Goal: Communication & Community: Answer question/provide support

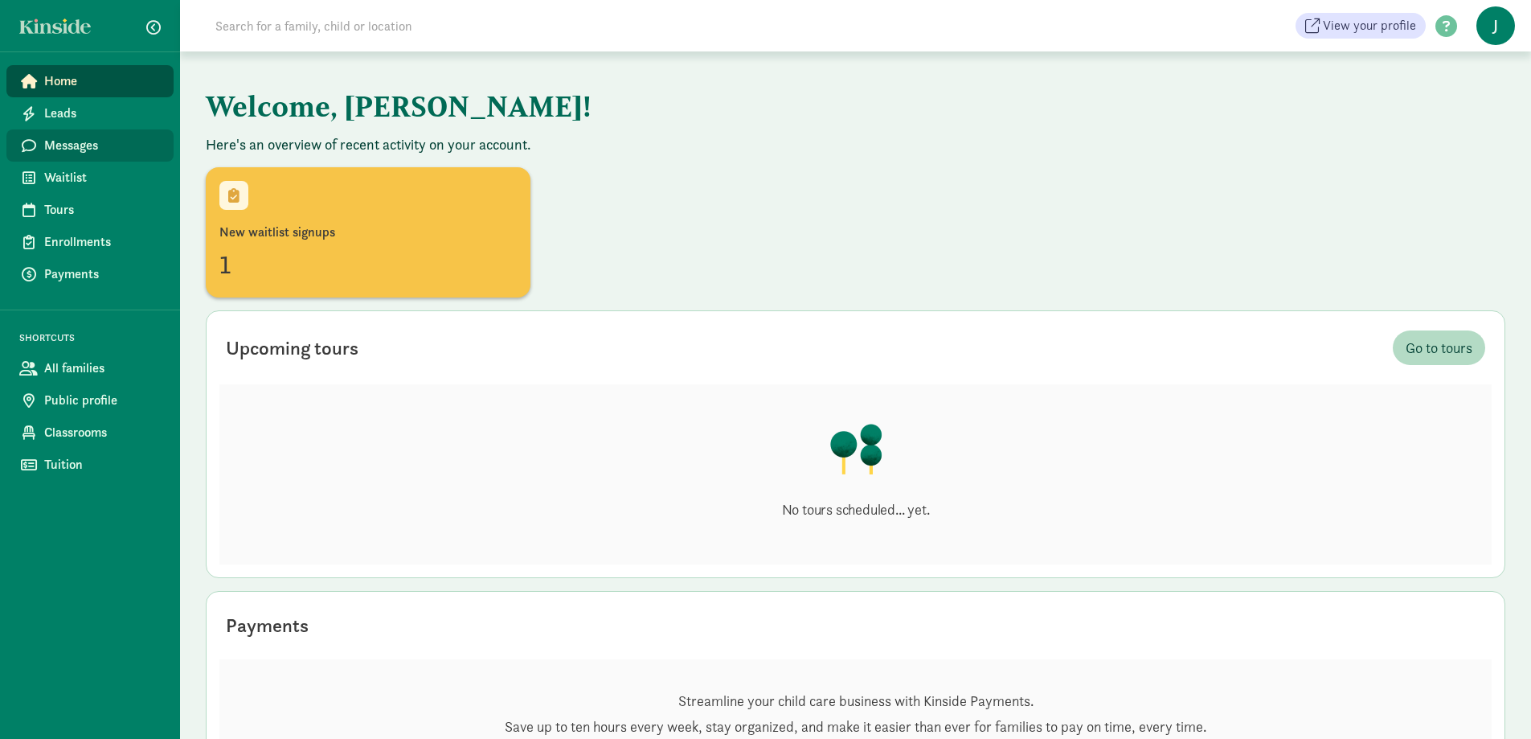
click at [72, 141] on span "Messages" at bounding box center [102, 145] width 117 height 19
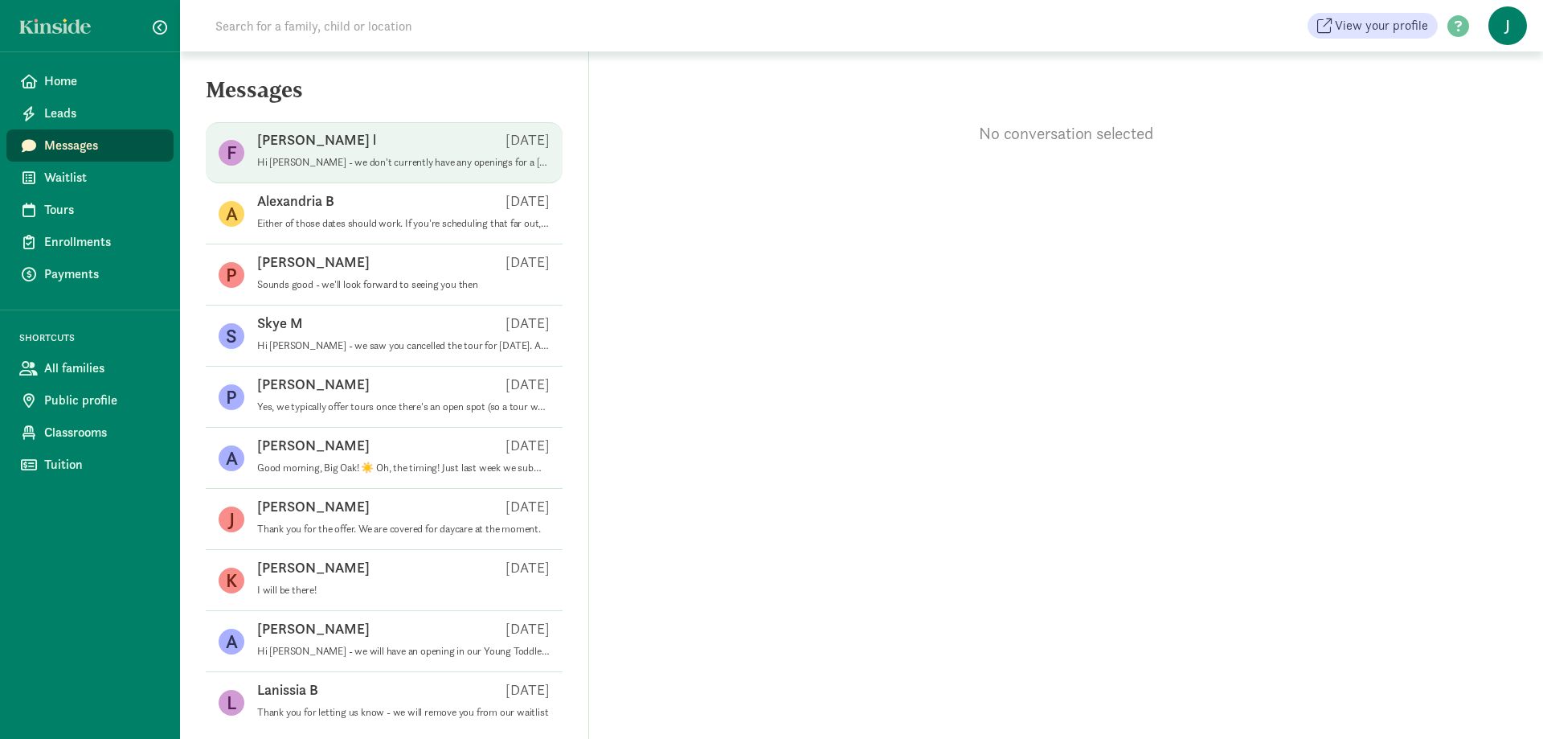
click at [376, 159] on p "Hi [PERSON_NAME] - we don't currently have any openings for a [DEMOGRAPHIC_DATA…" at bounding box center [403, 162] width 293 height 13
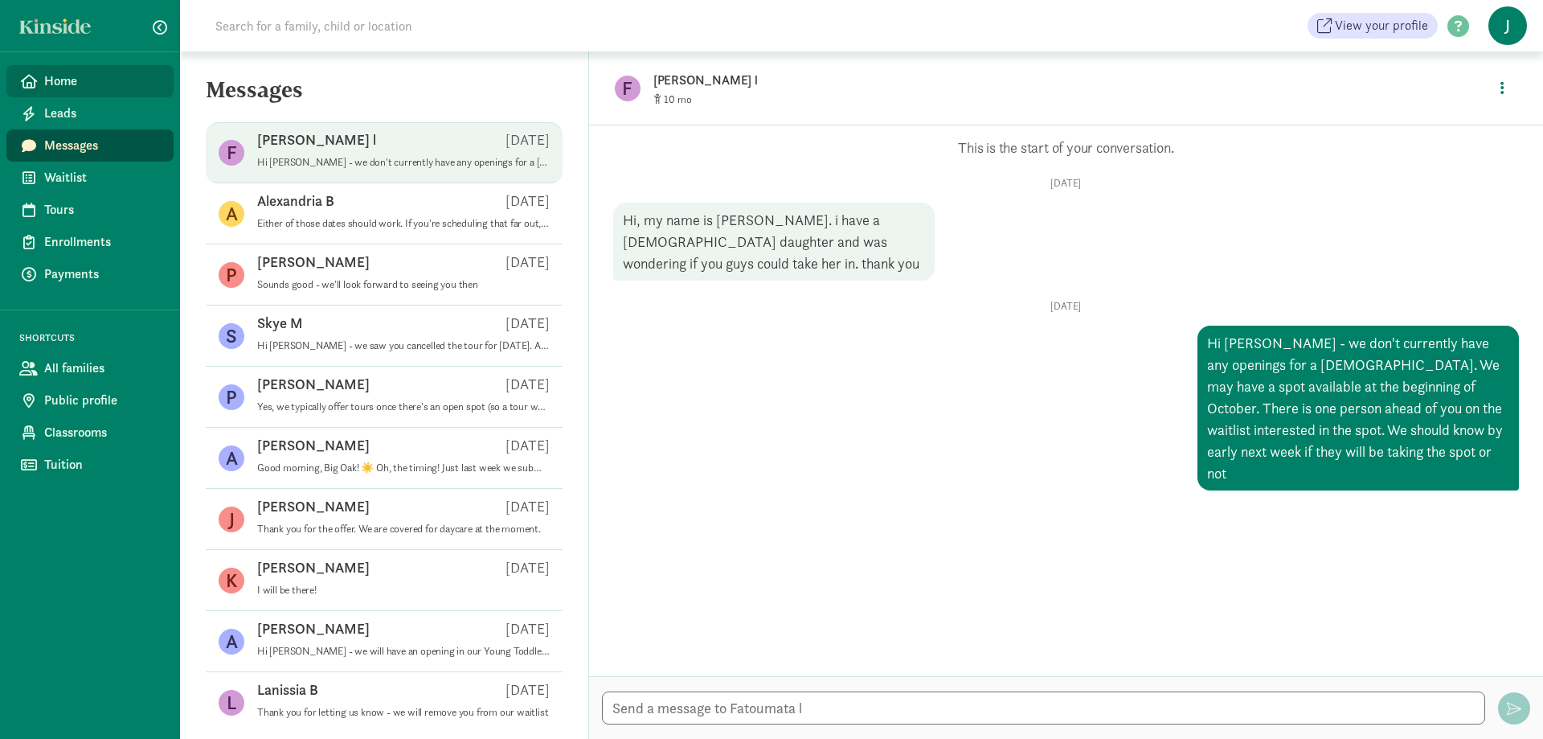
click at [72, 92] on link "Home" at bounding box center [89, 81] width 167 height 32
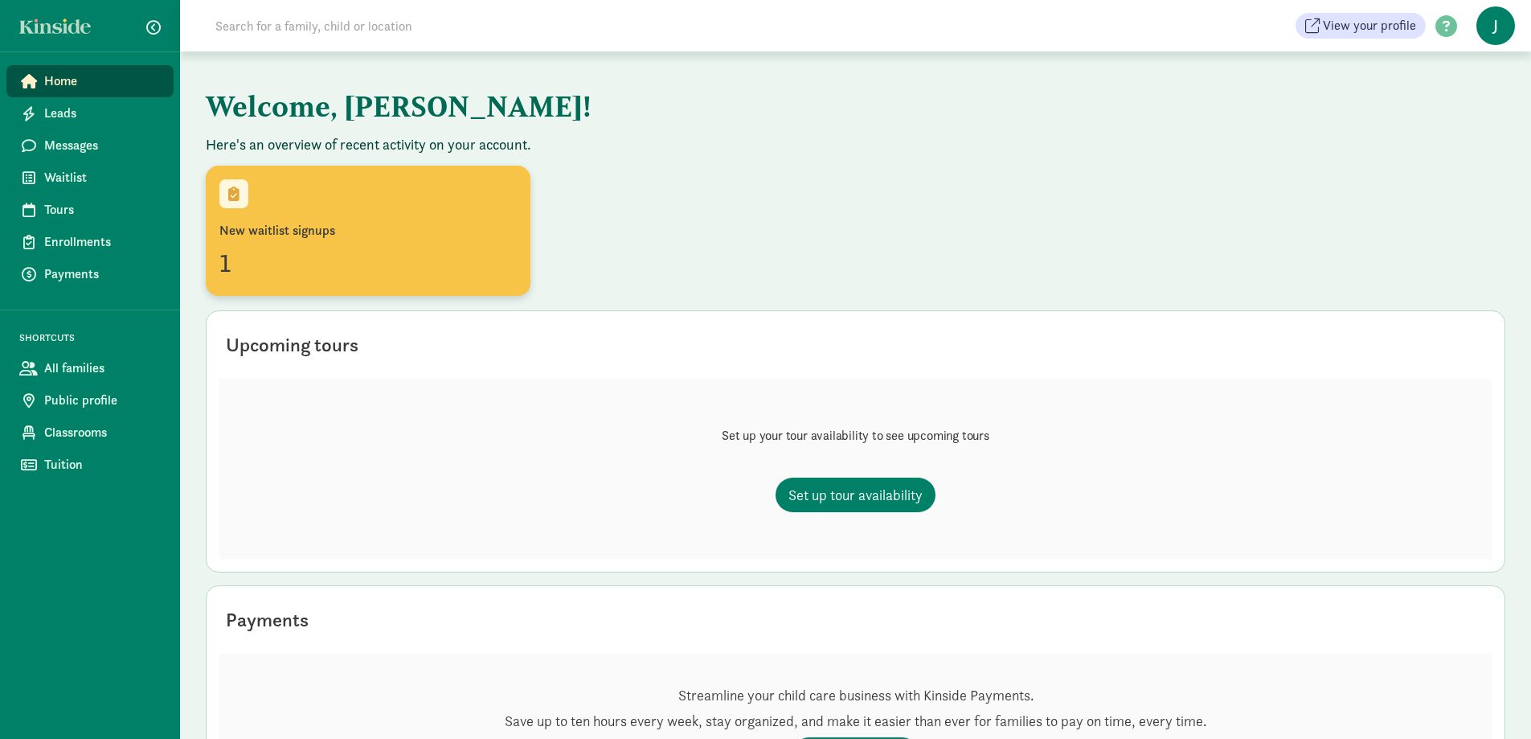
click at [342, 248] on div "1" at bounding box center [367, 263] width 297 height 39
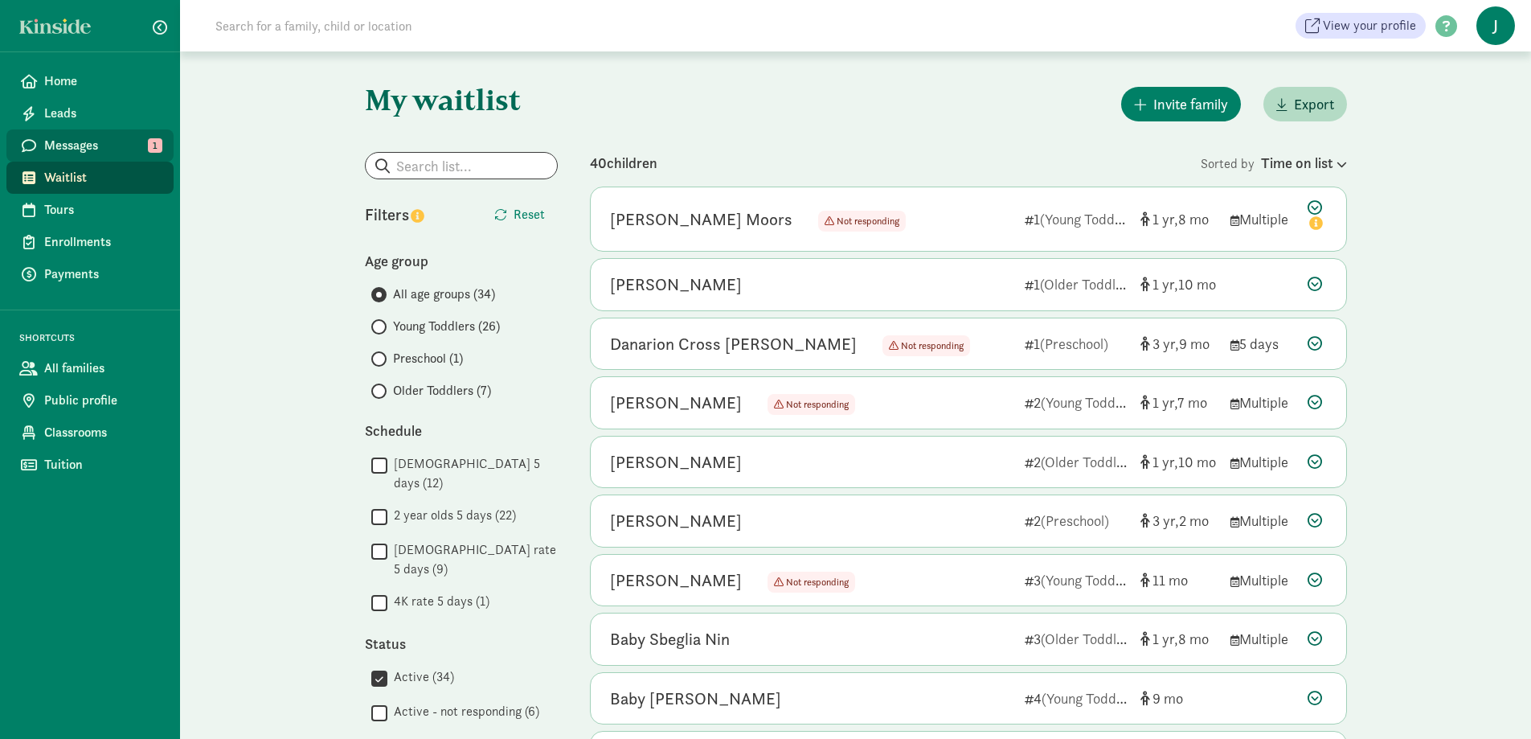
click at [84, 147] on span "Messages" at bounding box center [102, 145] width 117 height 19
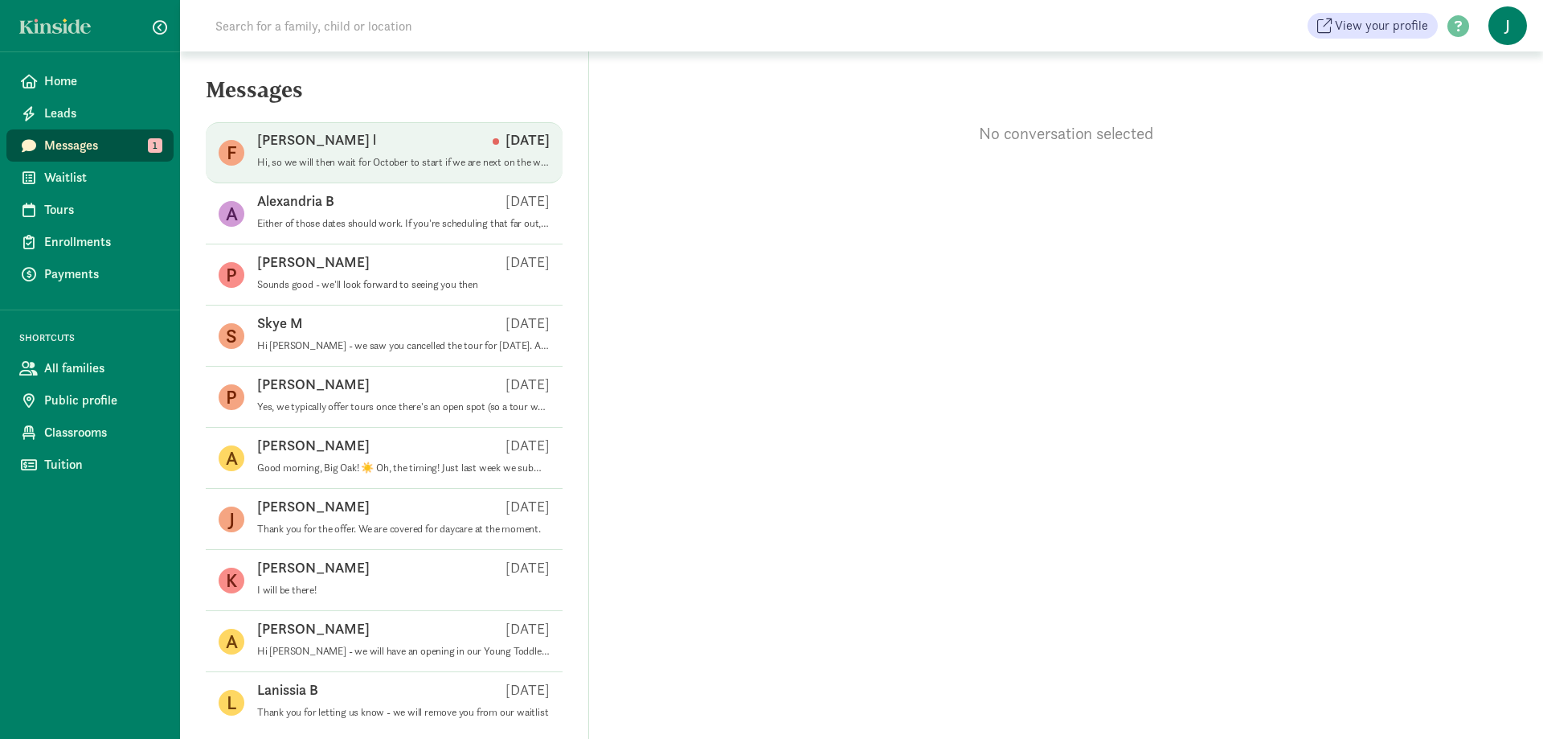
click at [354, 164] on p "Hi, so we will then wait for October to start if we are next on the waitlist. s…" at bounding box center [403, 162] width 293 height 13
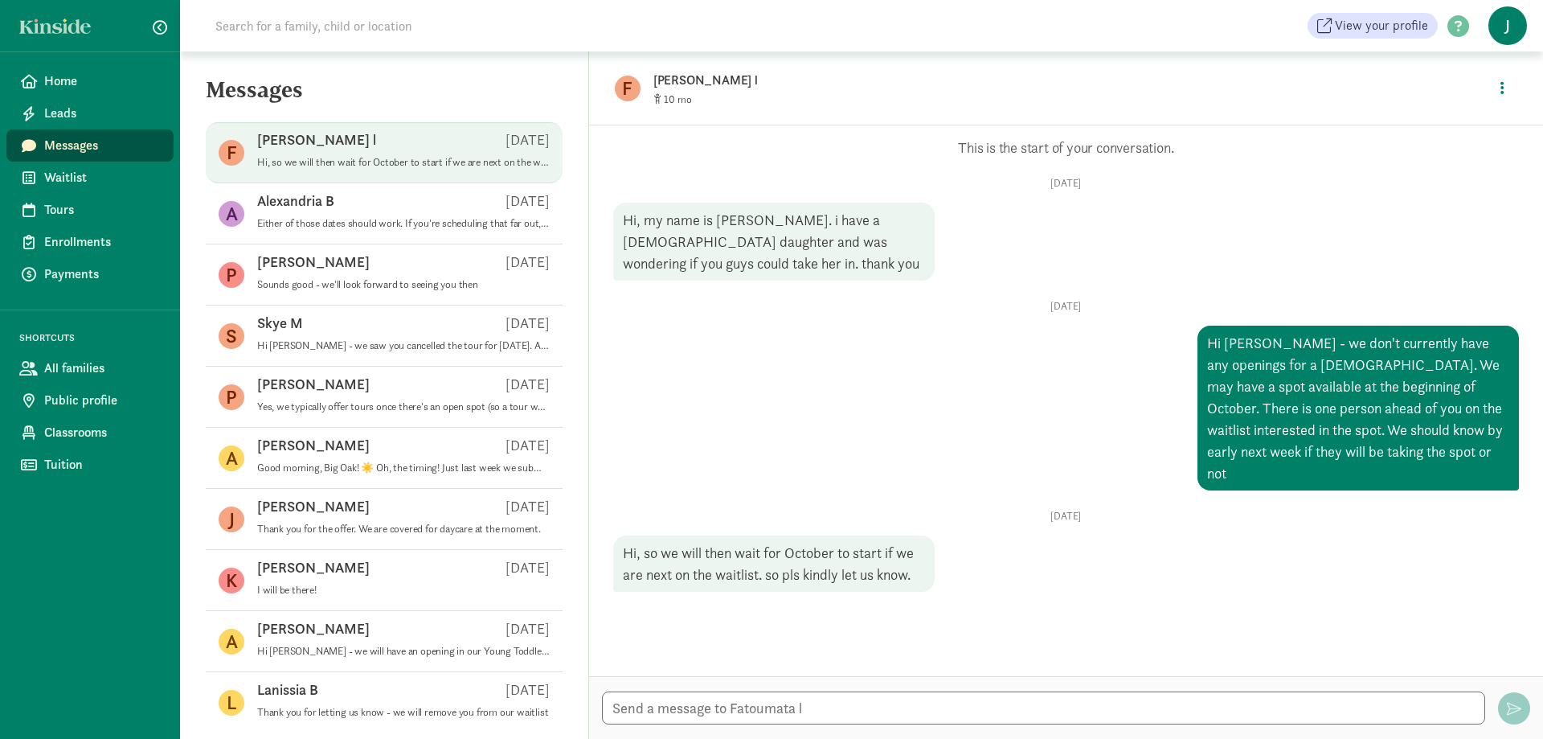
click at [678, 85] on p "[PERSON_NAME] l" at bounding box center [906, 80] width 506 height 23
click at [1499, 91] on button "button" at bounding box center [1503, 88] width 30 height 35
click at [1471, 127] on link "View family page" at bounding box center [1468, 125] width 116 height 19
click at [80, 77] on span "Home" at bounding box center [102, 81] width 117 height 19
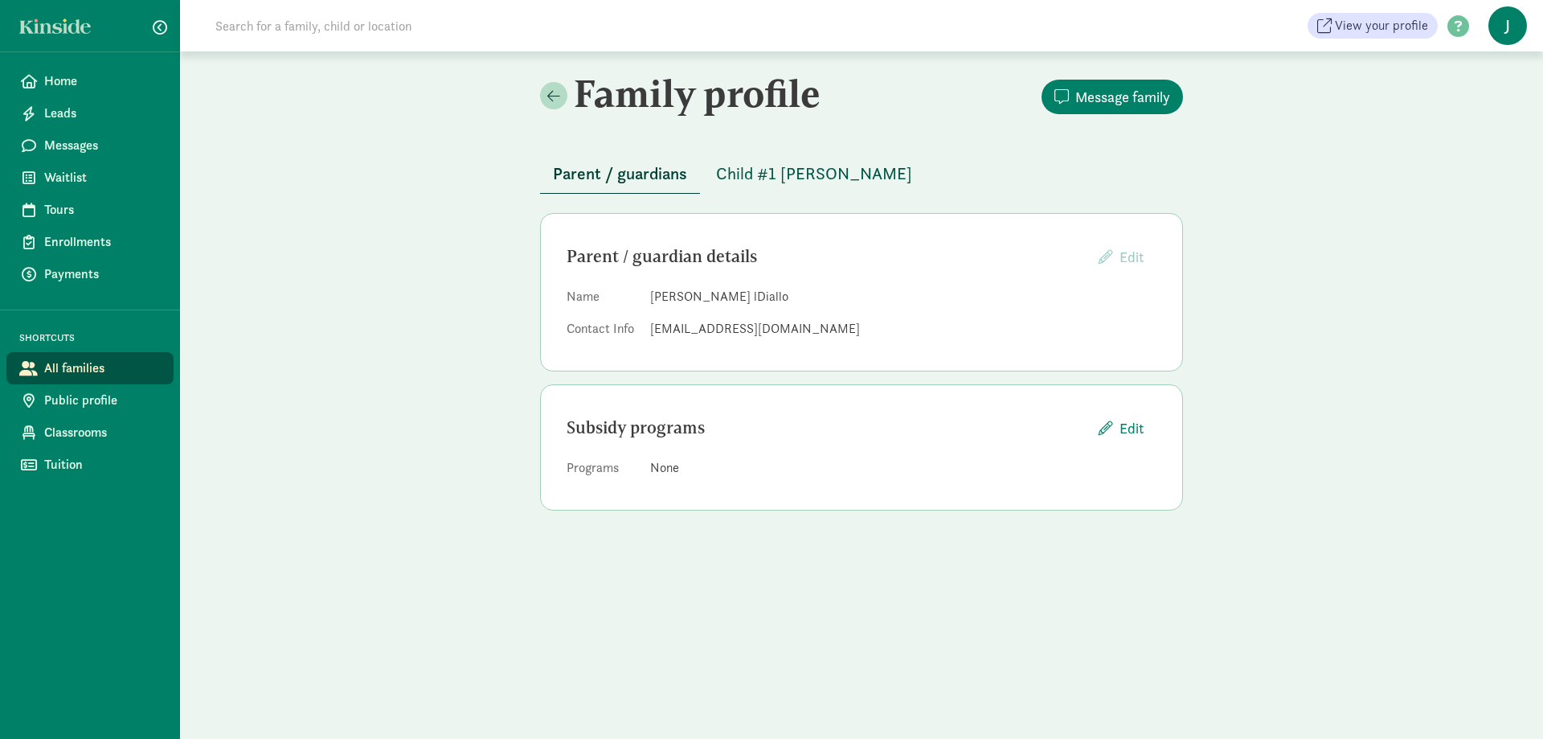
click at [813, 179] on span "Child #1 [PERSON_NAME]" at bounding box center [814, 174] width 196 height 26
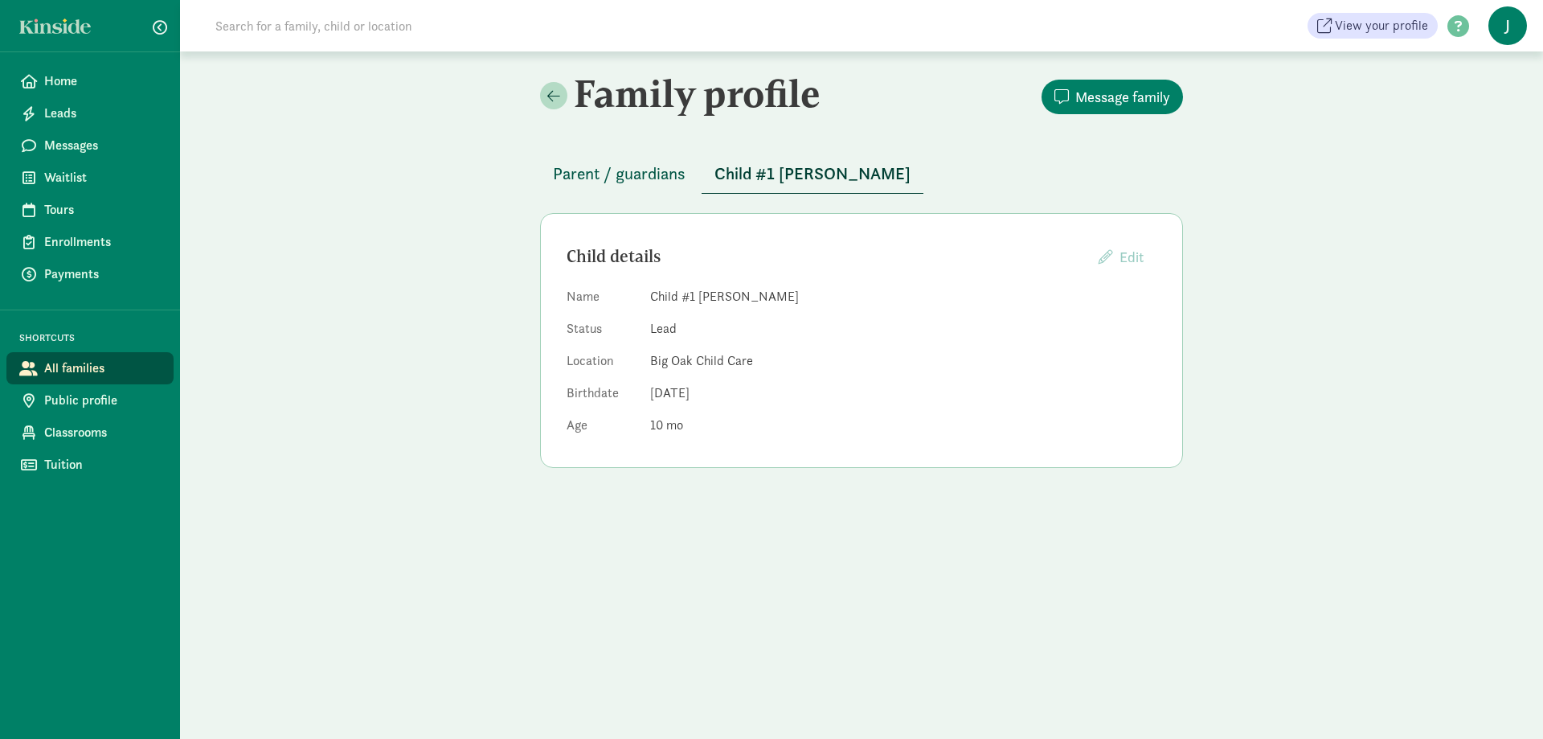
click at [645, 174] on span "Parent / guardians" at bounding box center [619, 174] width 133 height 26
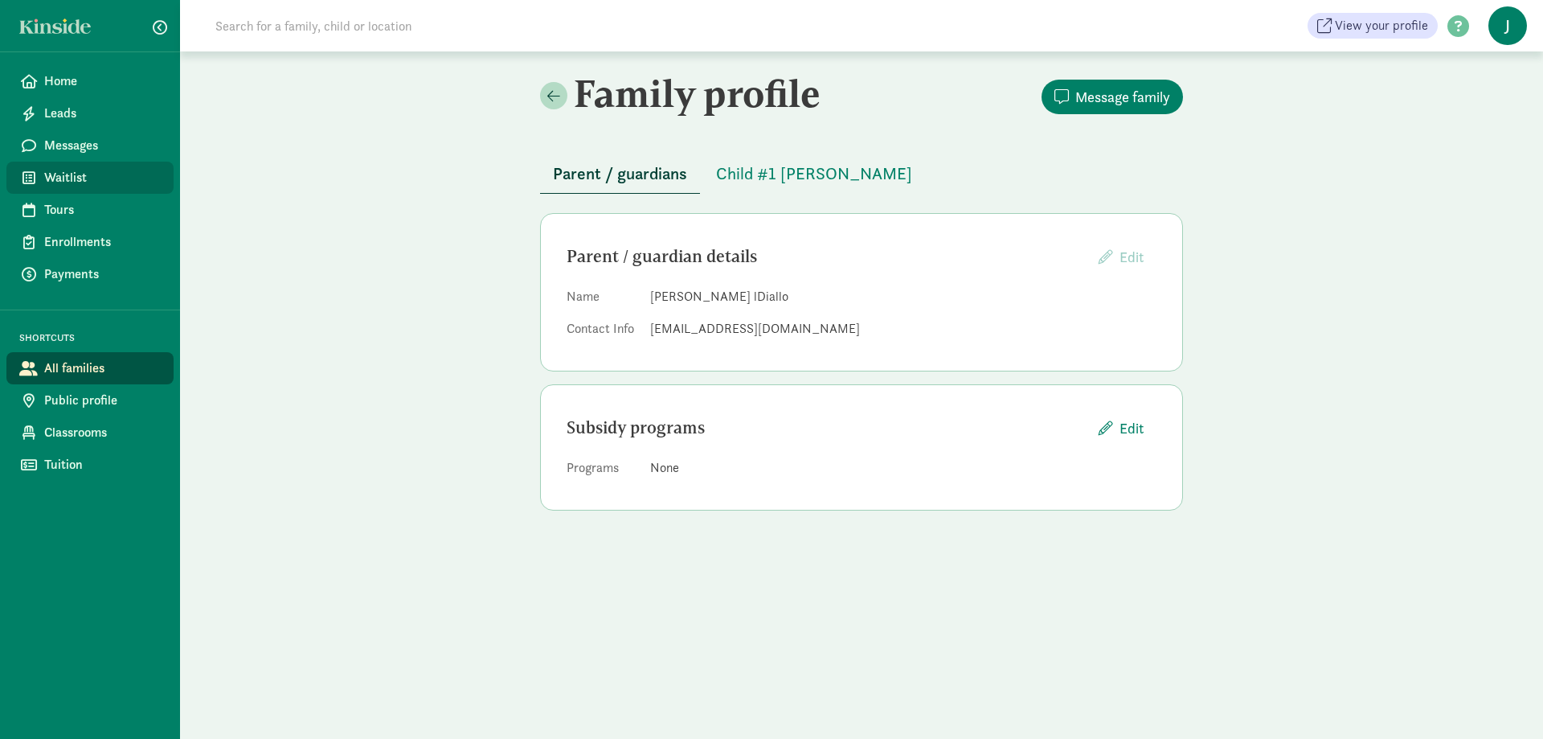
click at [118, 170] on span "Waitlist" at bounding box center [102, 177] width 117 height 19
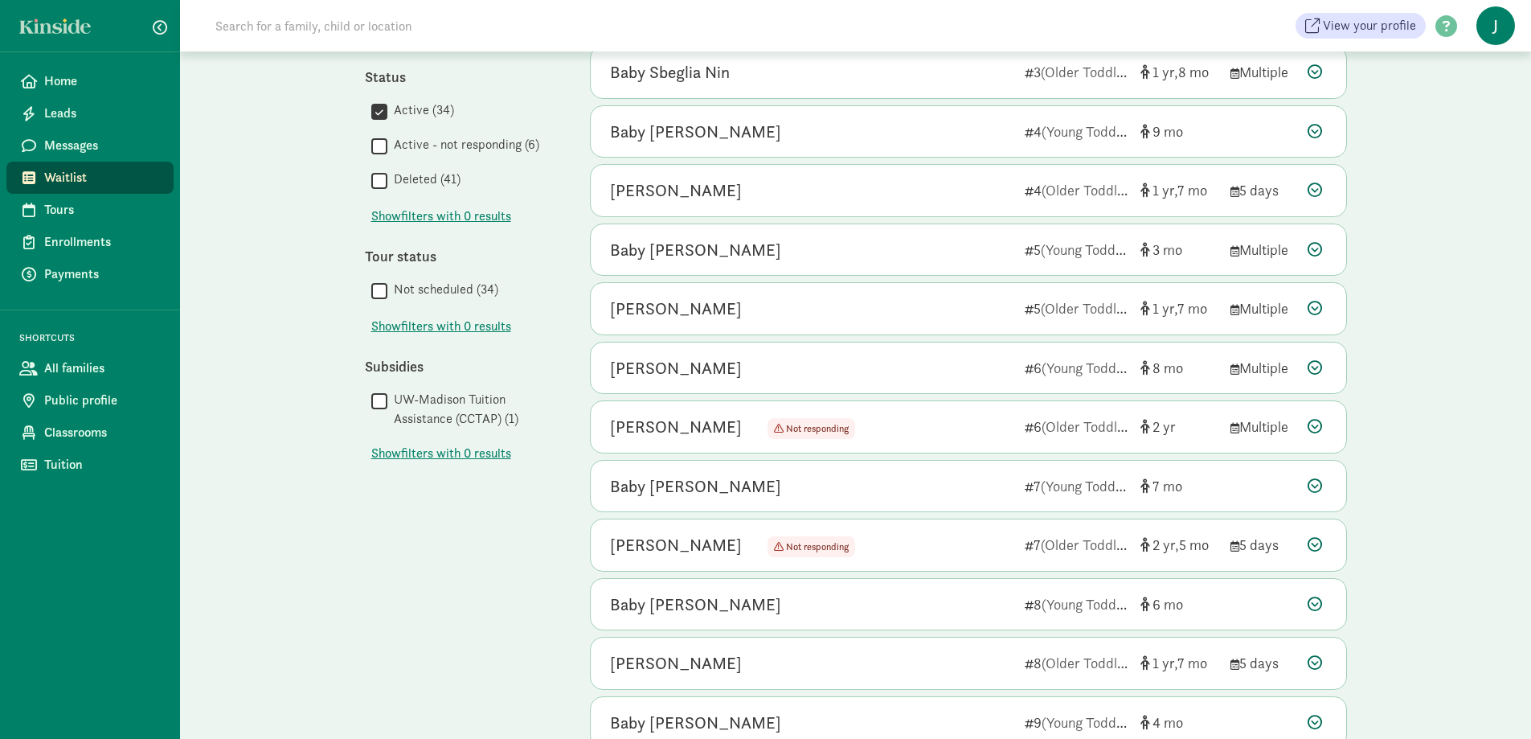
scroll to position [699, 0]
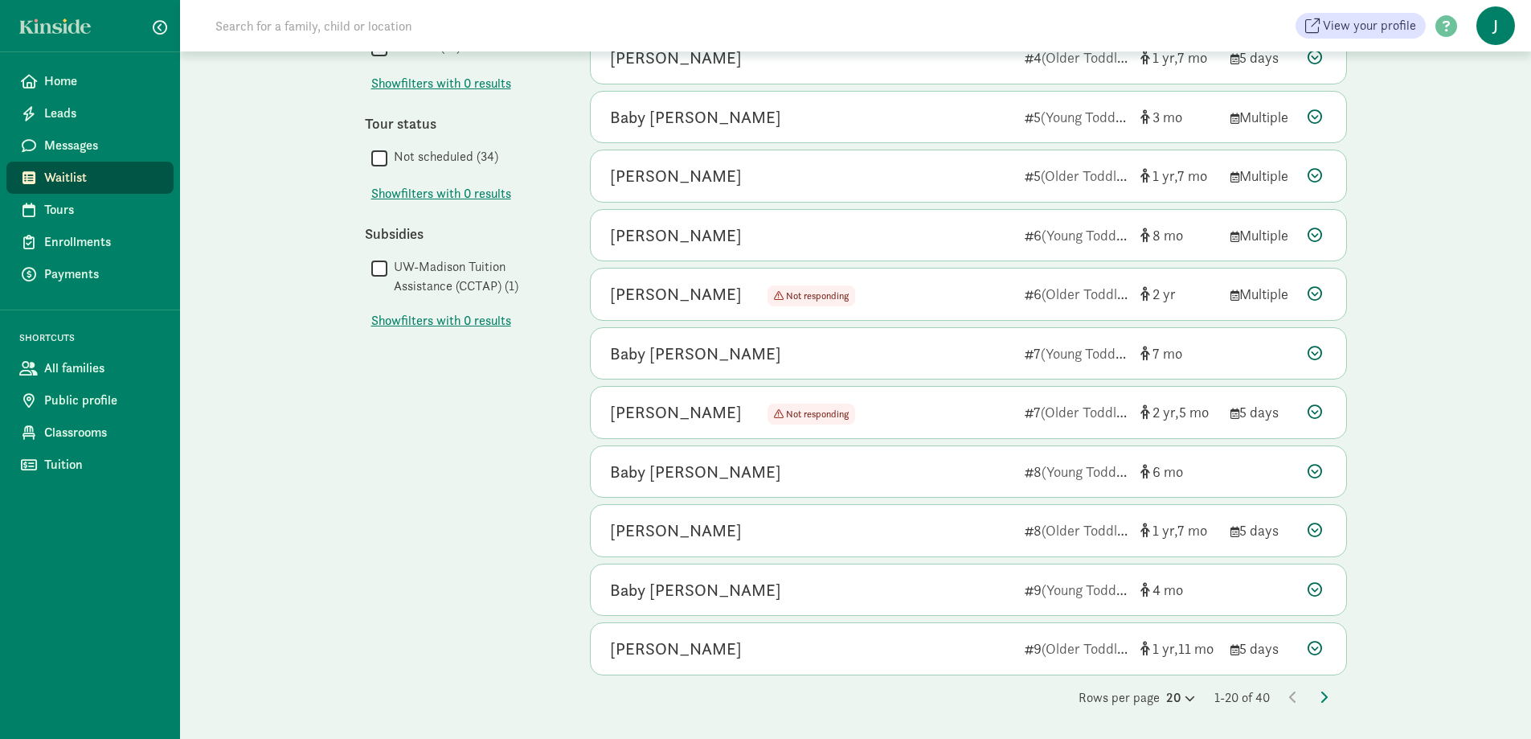
click at [1328, 697] on div "Rows per page 20 1-20 of 40" at bounding box center [968, 697] width 757 height 19
click at [1325, 698] on icon at bounding box center [1324, 696] width 8 height 13
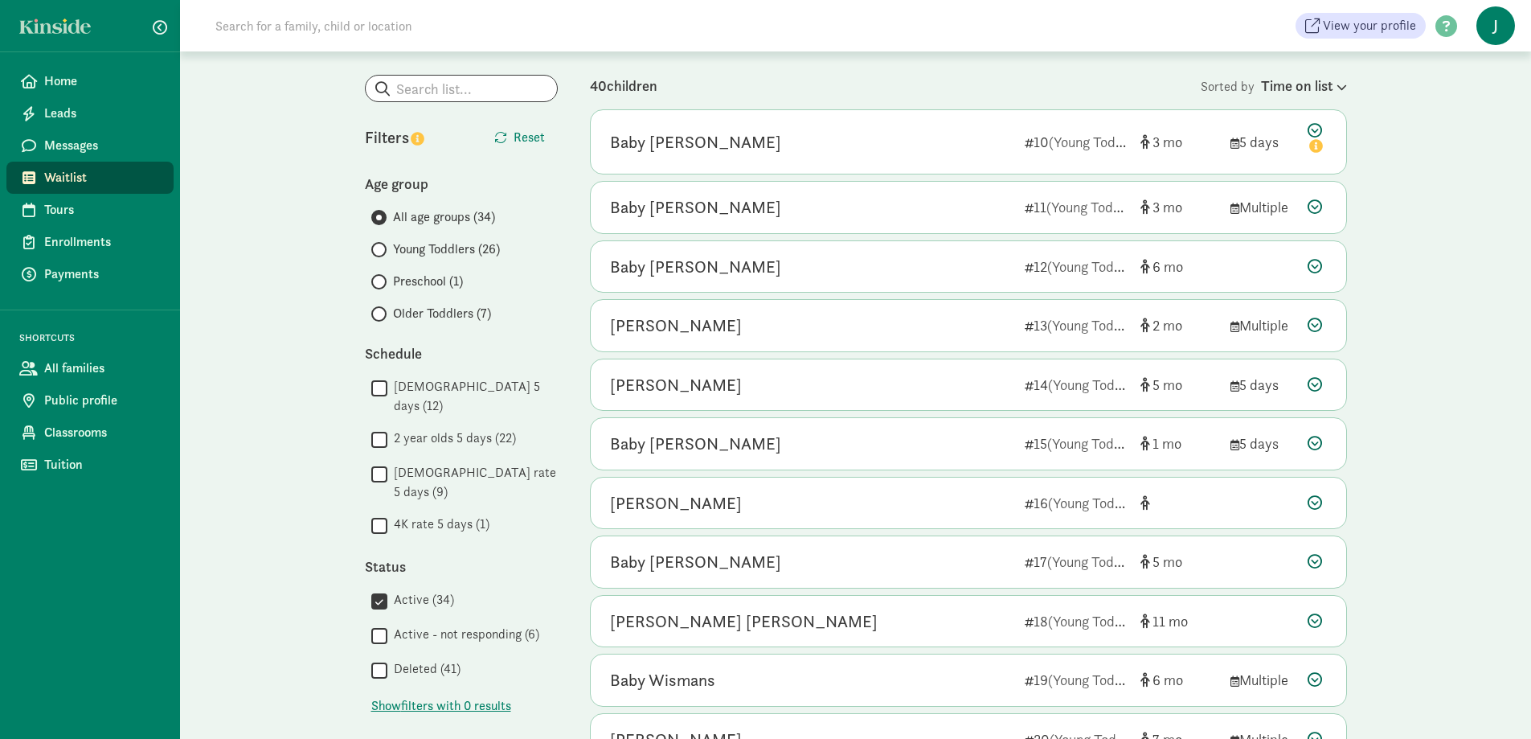
scroll to position [241, 0]
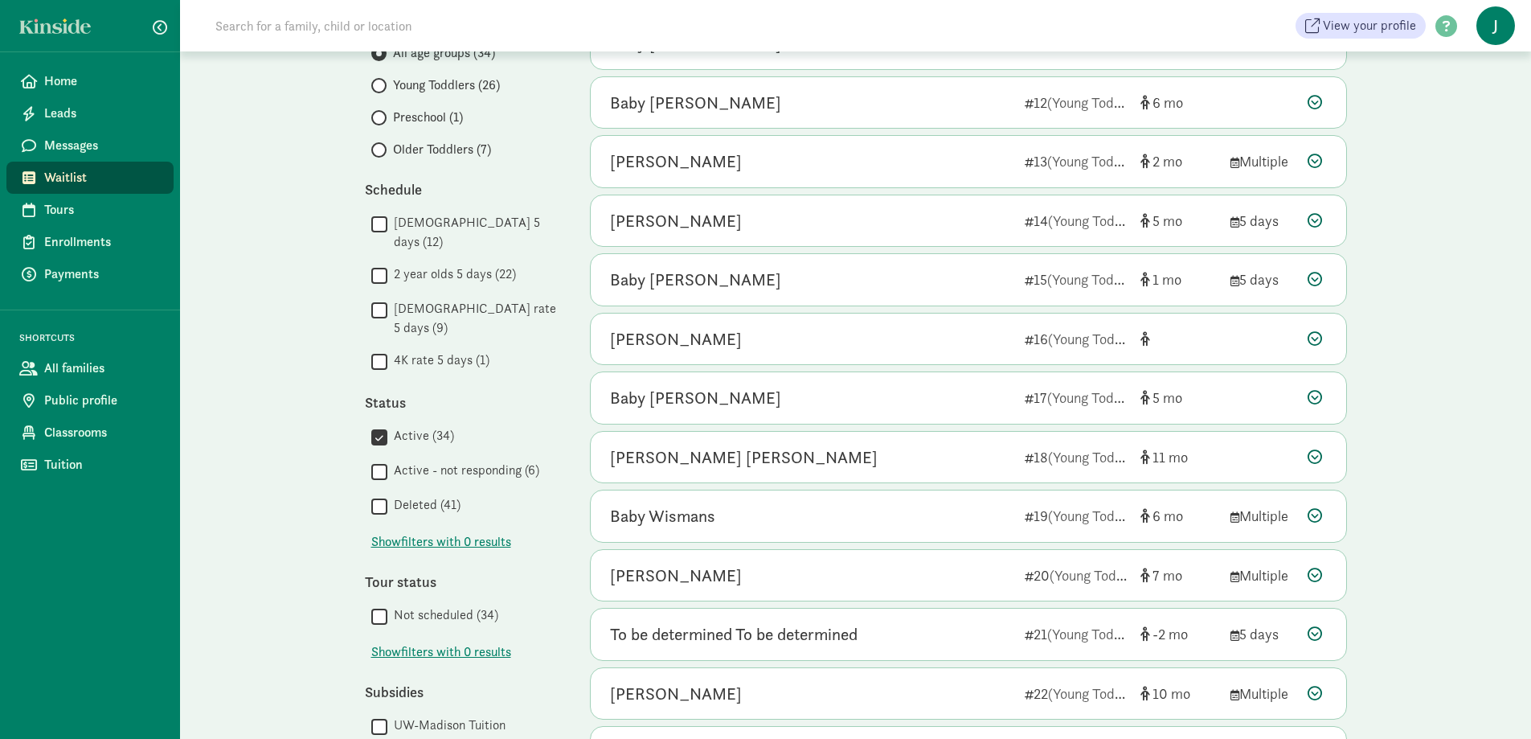
click at [376, 460] on input "Active - not responding (6)" at bounding box center [379, 471] width 16 height 22
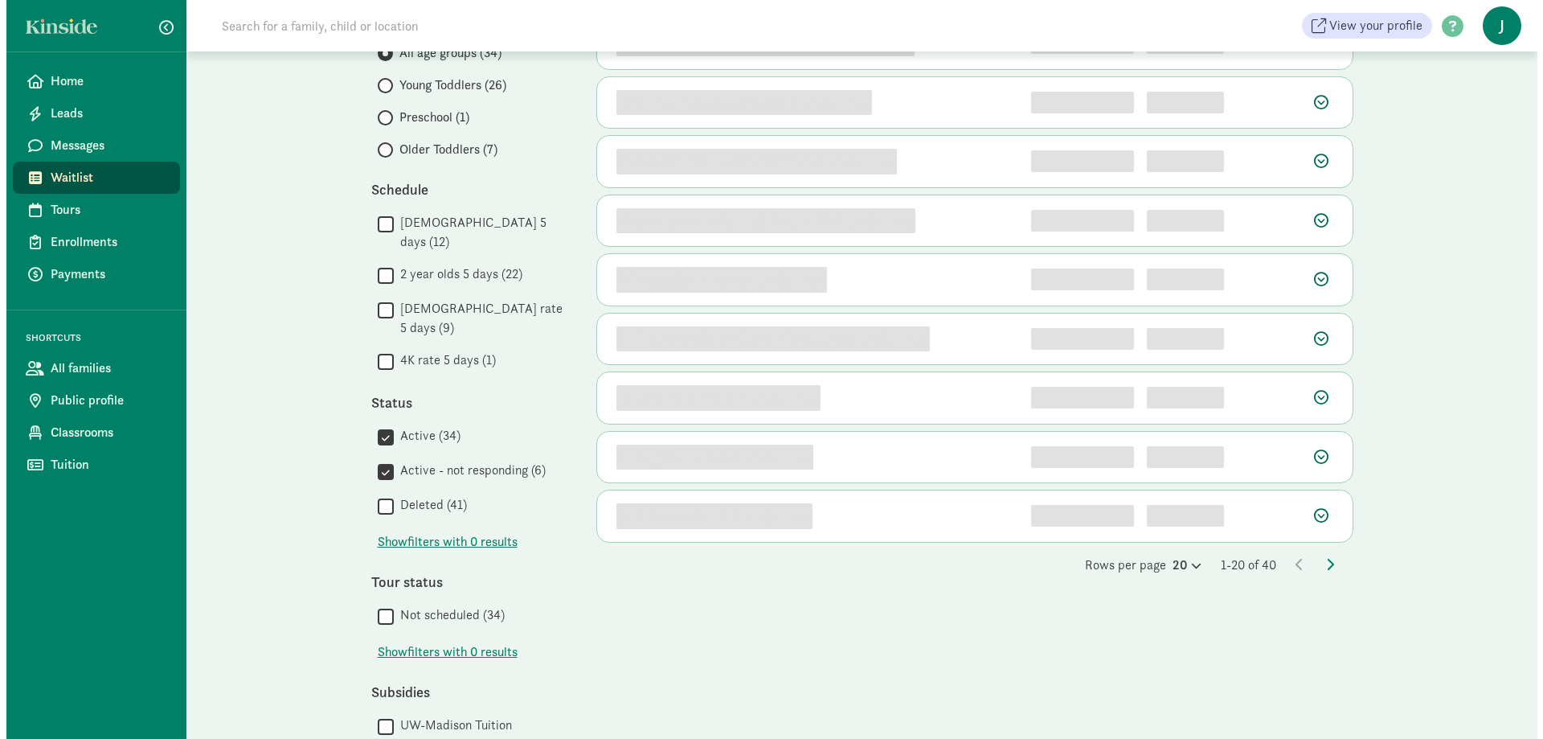
scroll to position [0, 0]
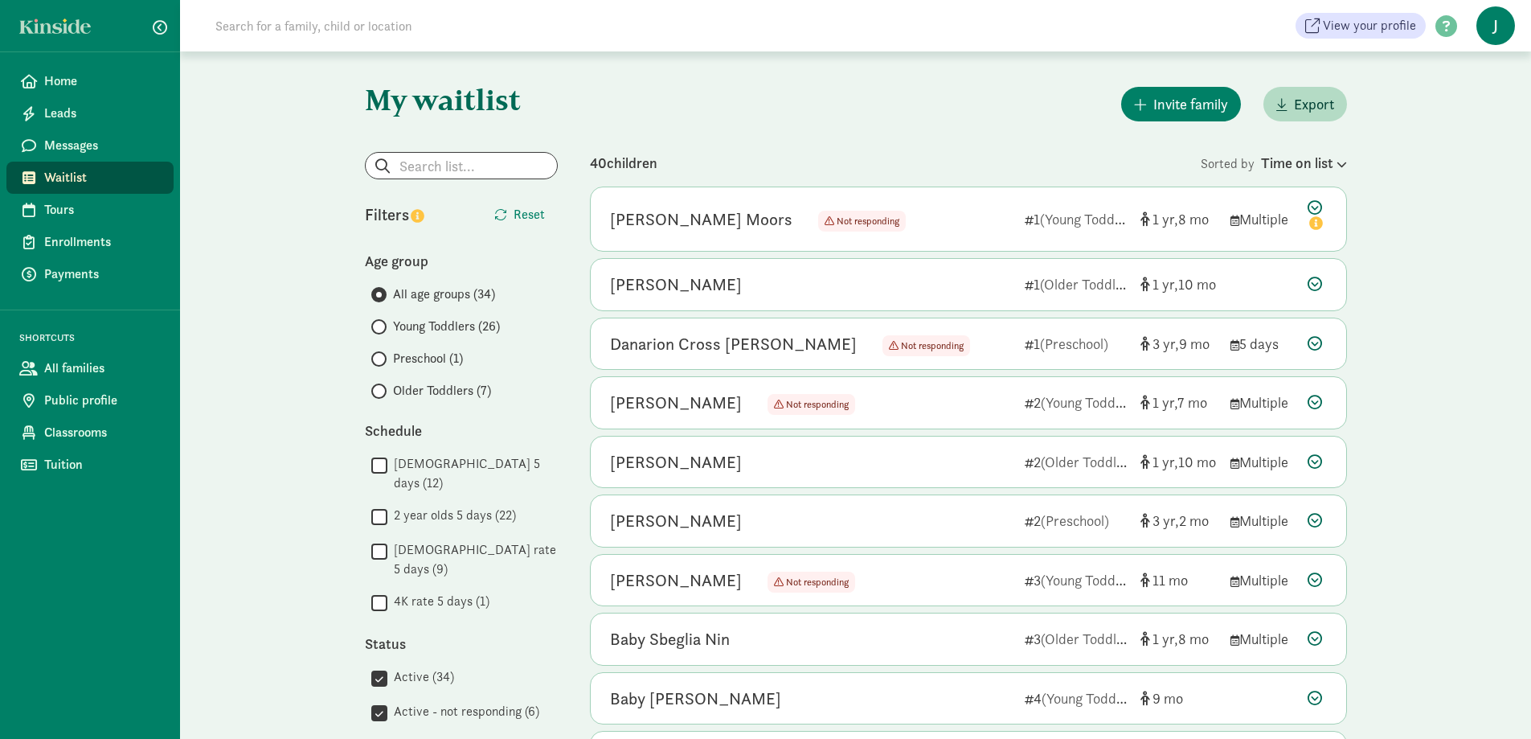
click at [374, 667] on input "Active (34)" at bounding box center [379, 678] width 16 height 22
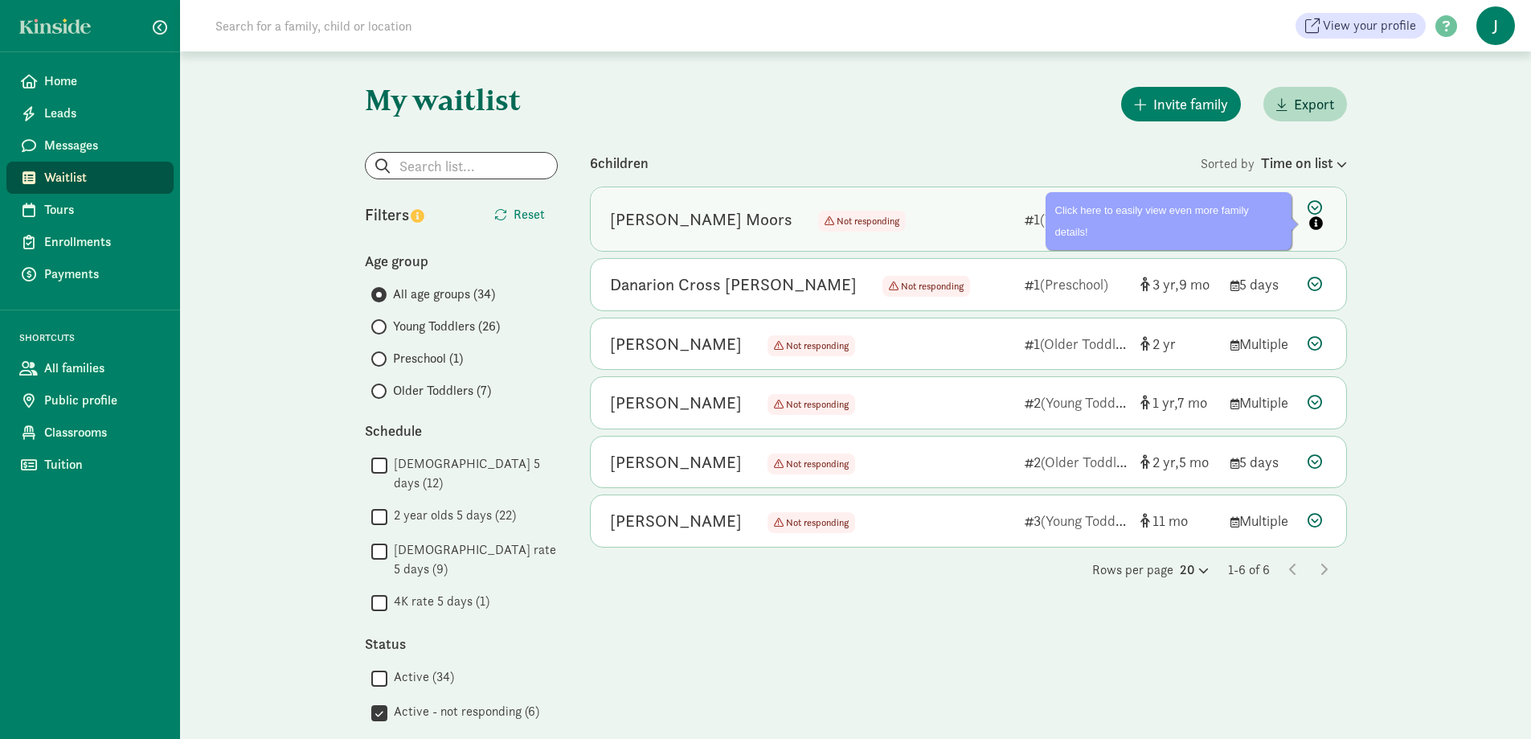
click at [1311, 201] on icon at bounding box center [1317, 217] width 19 height 34
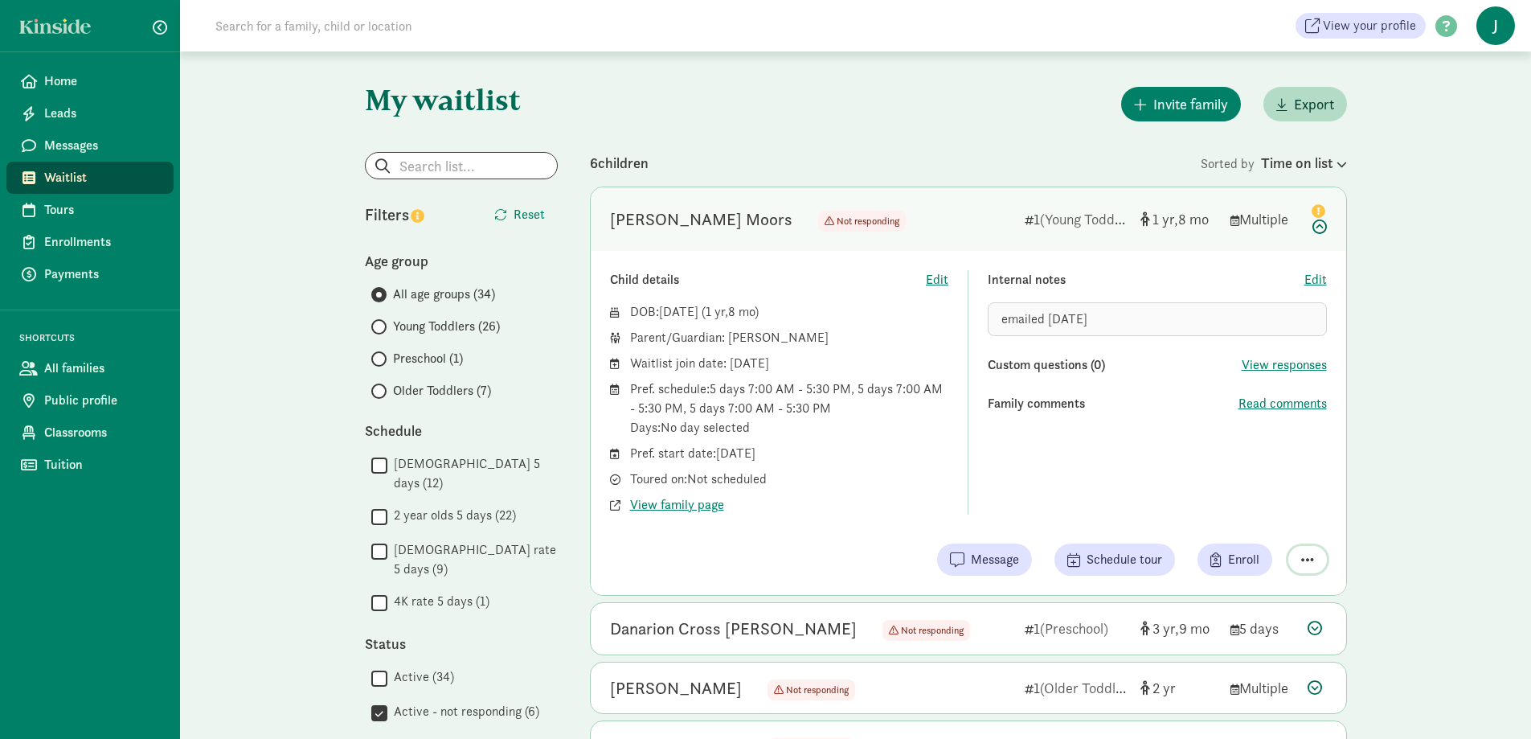
click at [1310, 549] on button "button" at bounding box center [1307, 559] width 39 height 27
click at [1255, 519] on div "Remove from list" at bounding box center [1263, 518] width 98 height 19
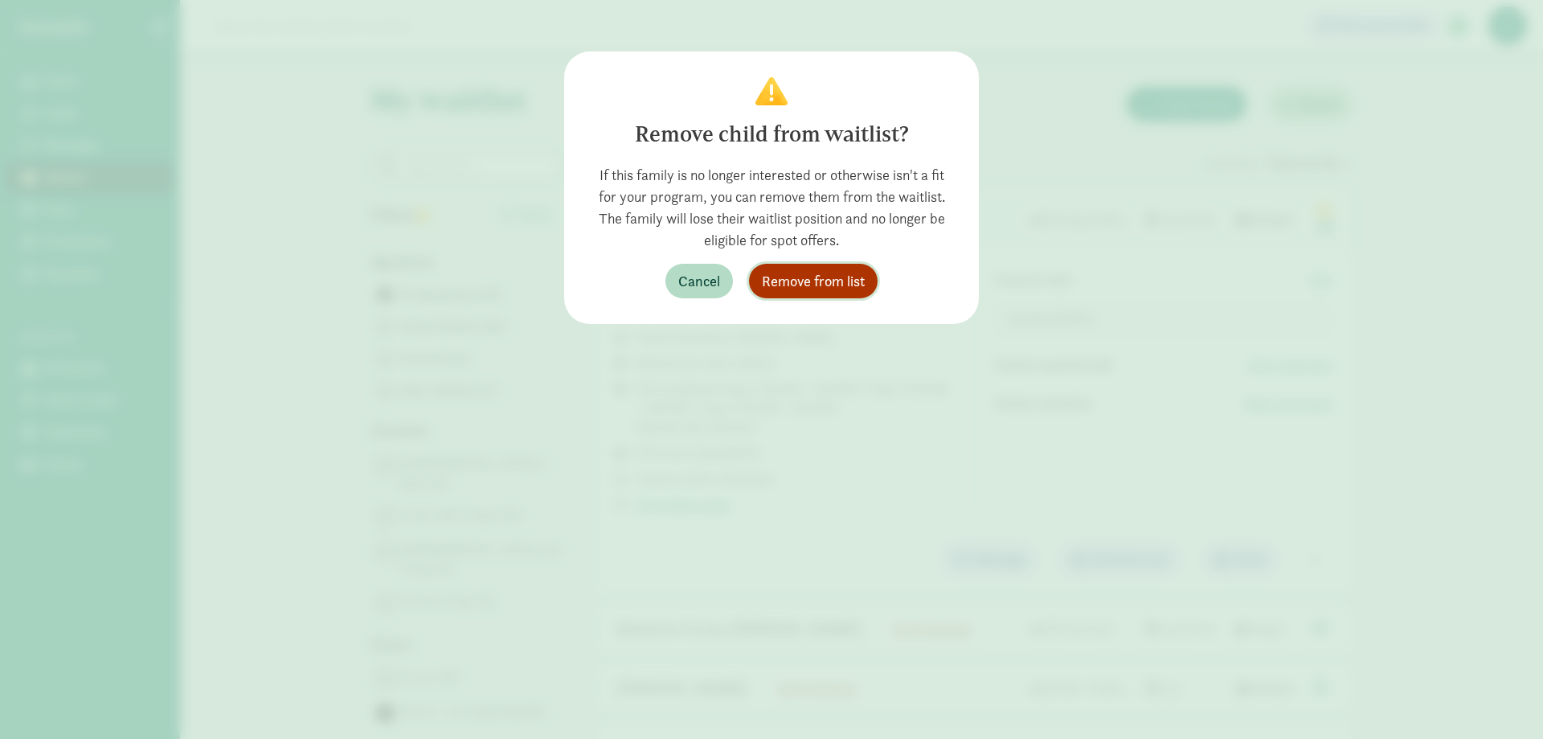
click at [833, 276] on span "Remove from list" at bounding box center [813, 281] width 103 height 22
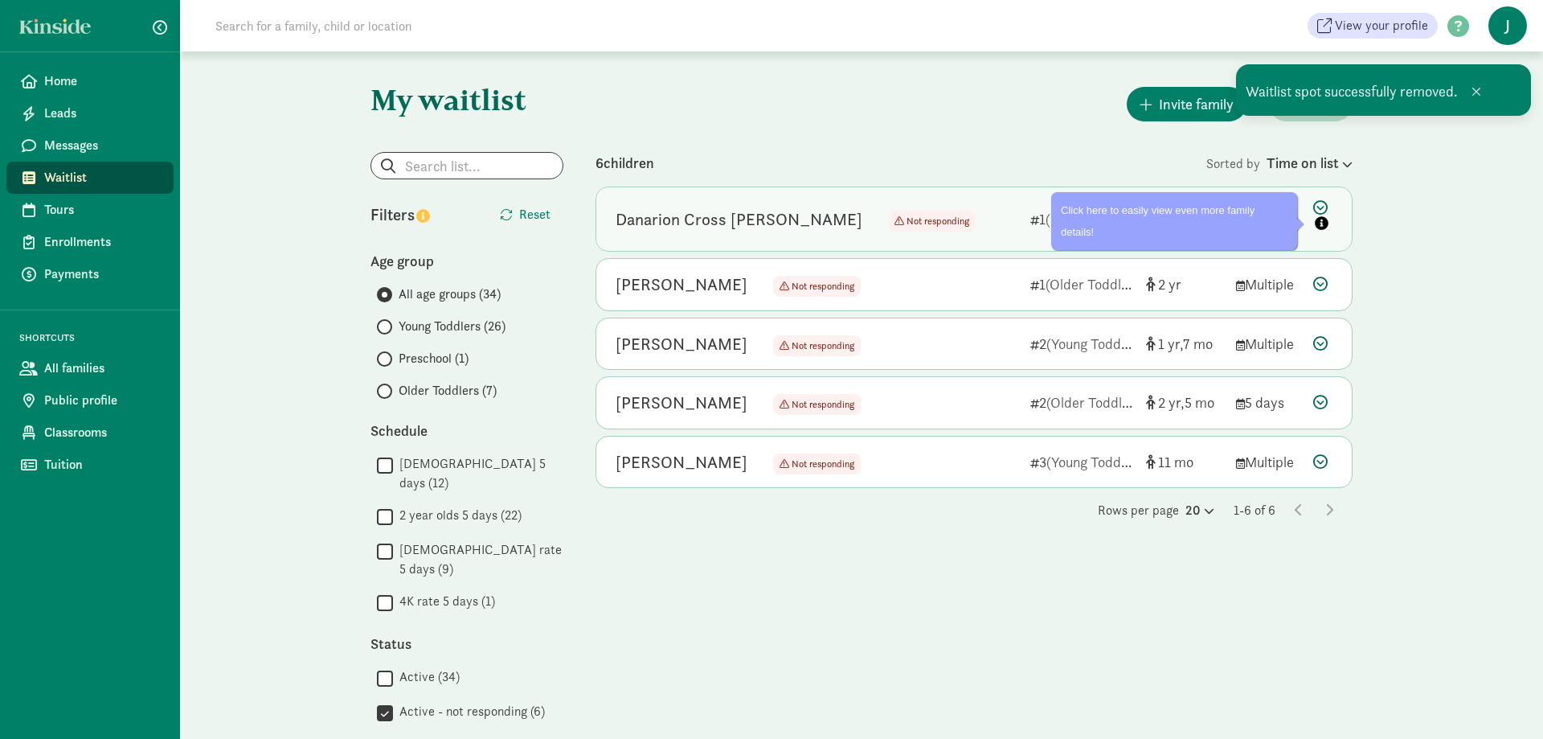
click at [1318, 207] on icon at bounding box center [1322, 217] width 19 height 34
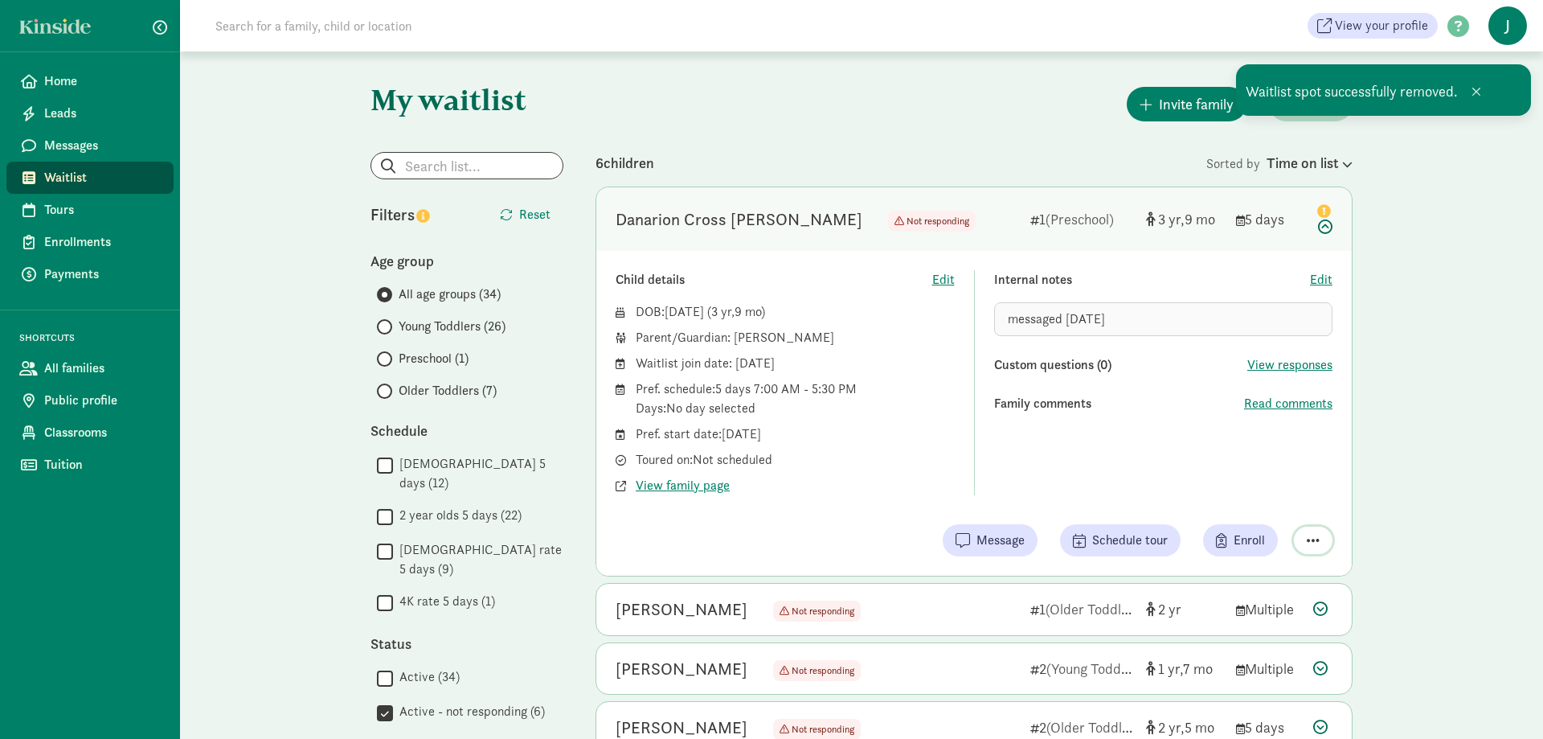
click at [1312, 539] on span "button" at bounding box center [1313, 540] width 13 height 14
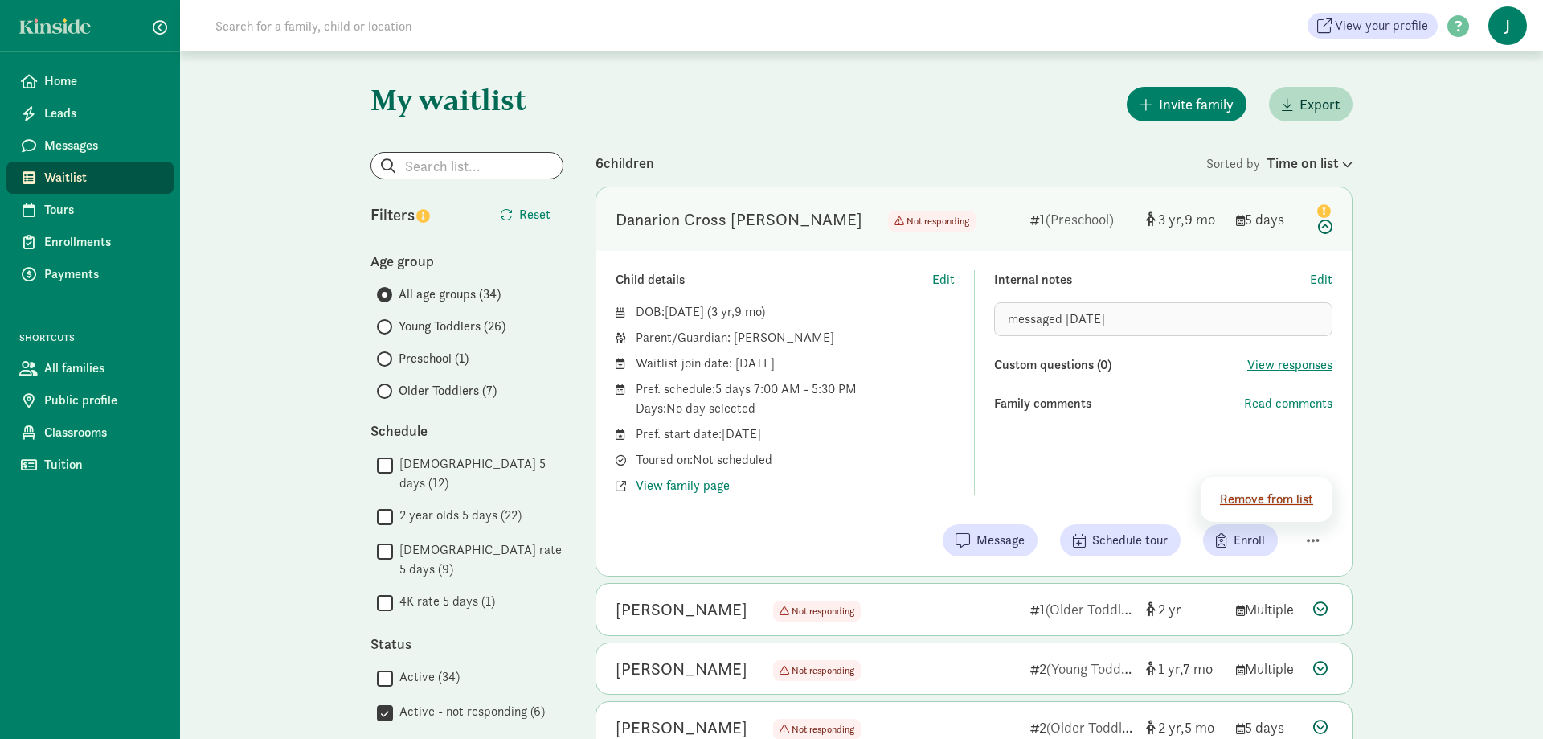
click at [1263, 497] on div "Remove from list" at bounding box center [1269, 498] width 98 height 19
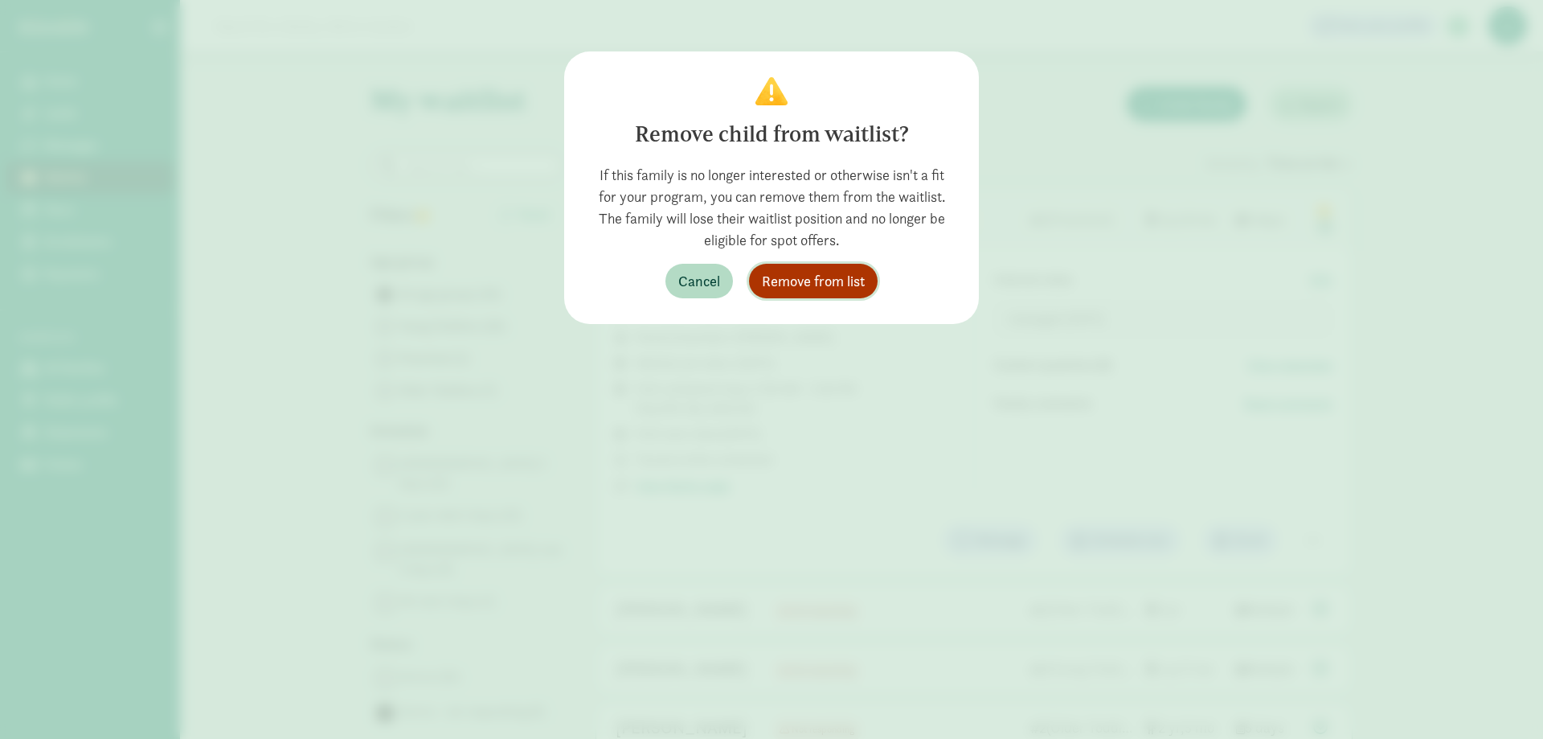
click at [788, 275] on span "Remove from list" at bounding box center [813, 281] width 103 height 22
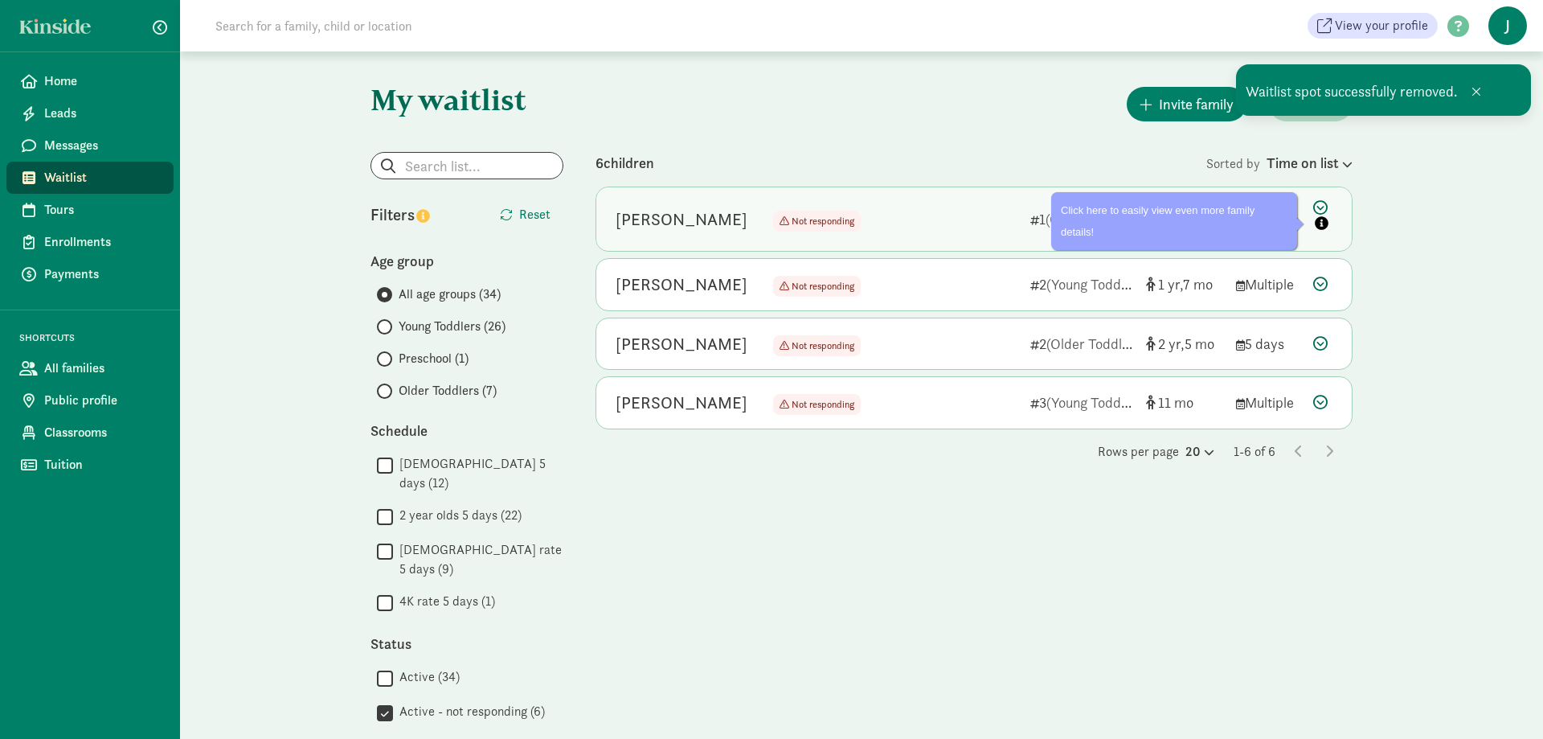
click at [1319, 203] on icon at bounding box center [1322, 217] width 19 height 34
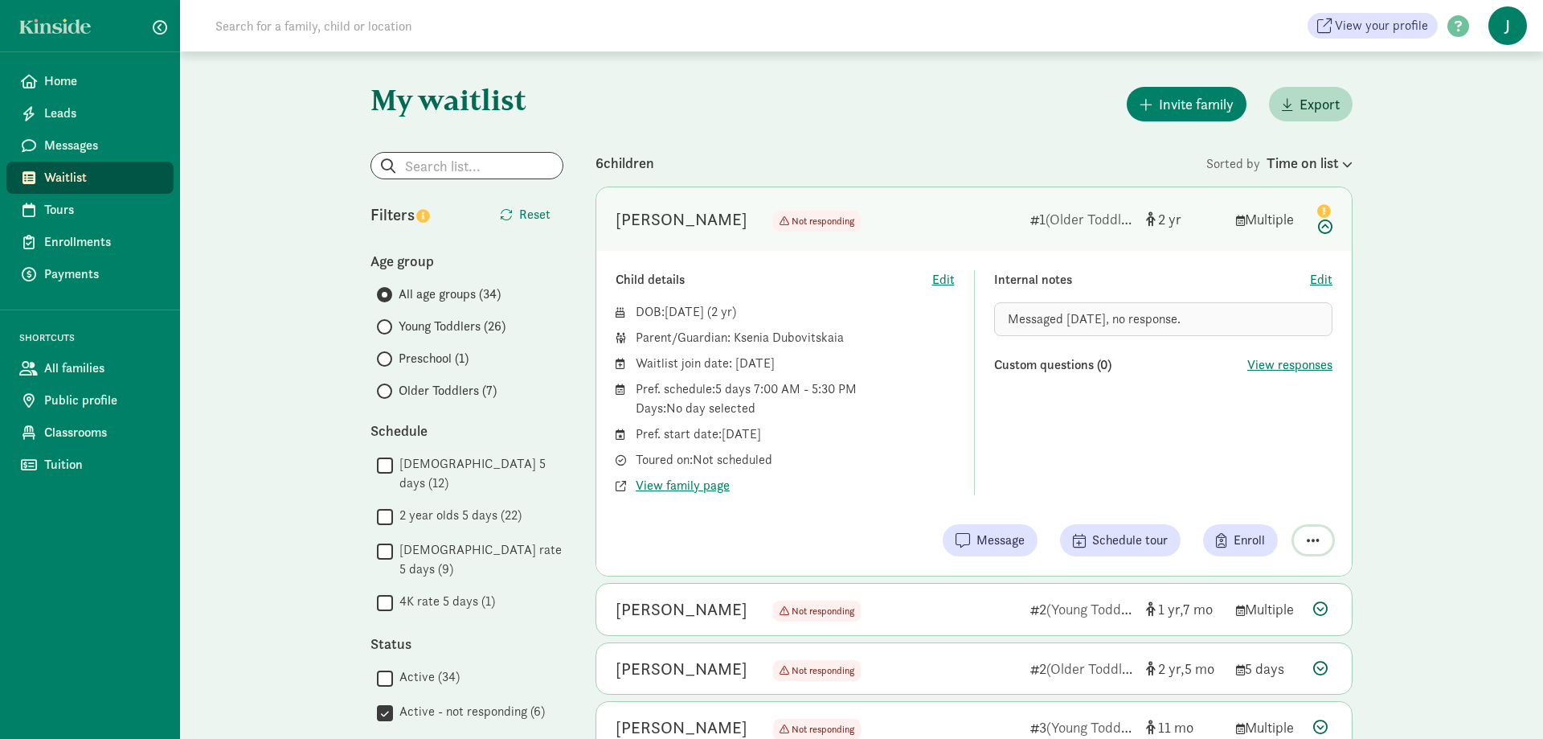
click at [1308, 534] on span "button" at bounding box center [1313, 540] width 13 height 14
click at [1243, 490] on div "Remove from list" at bounding box center [1269, 498] width 98 height 19
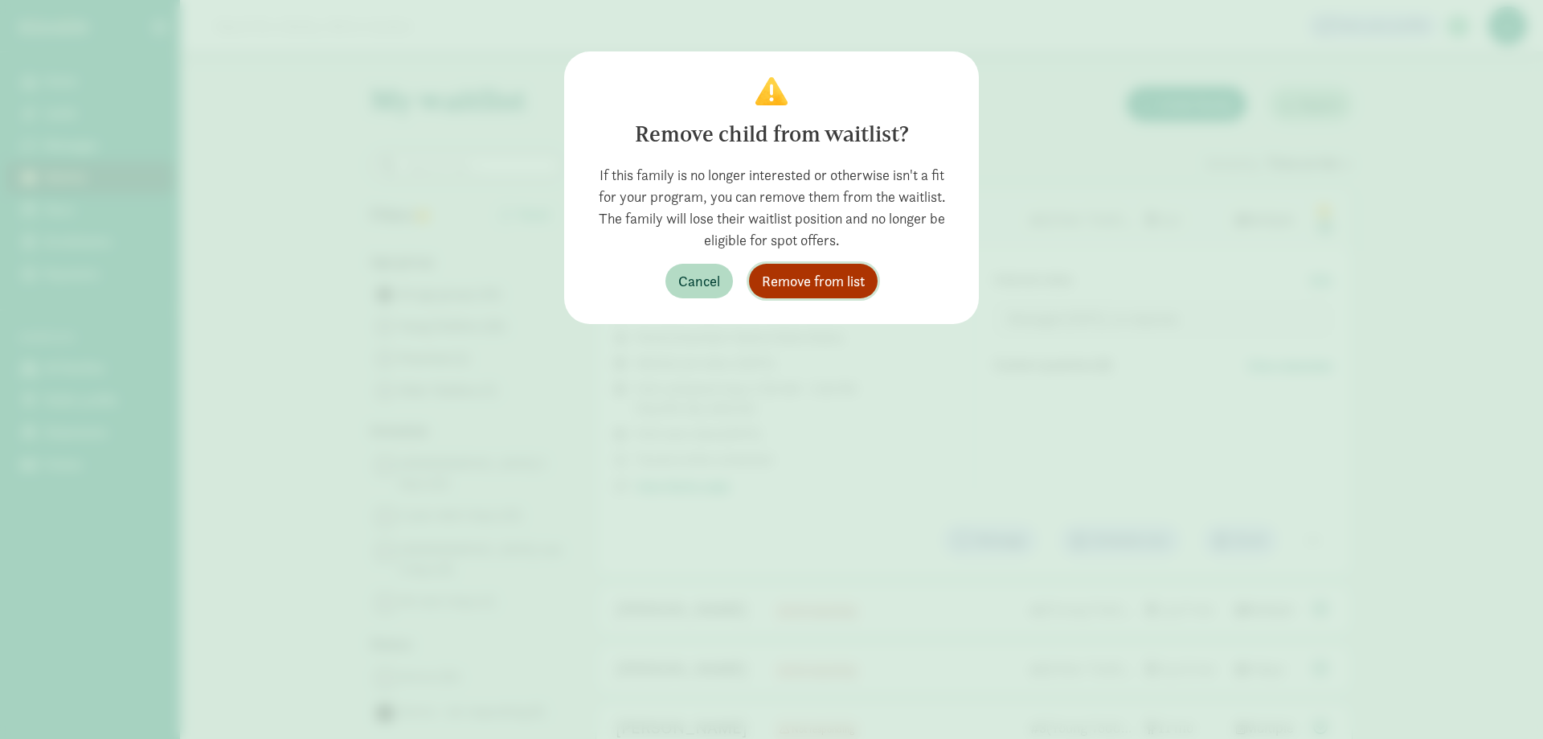
click at [805, 276] on span "Remove from list" at bounding box center [813, 281] width 103 height 22
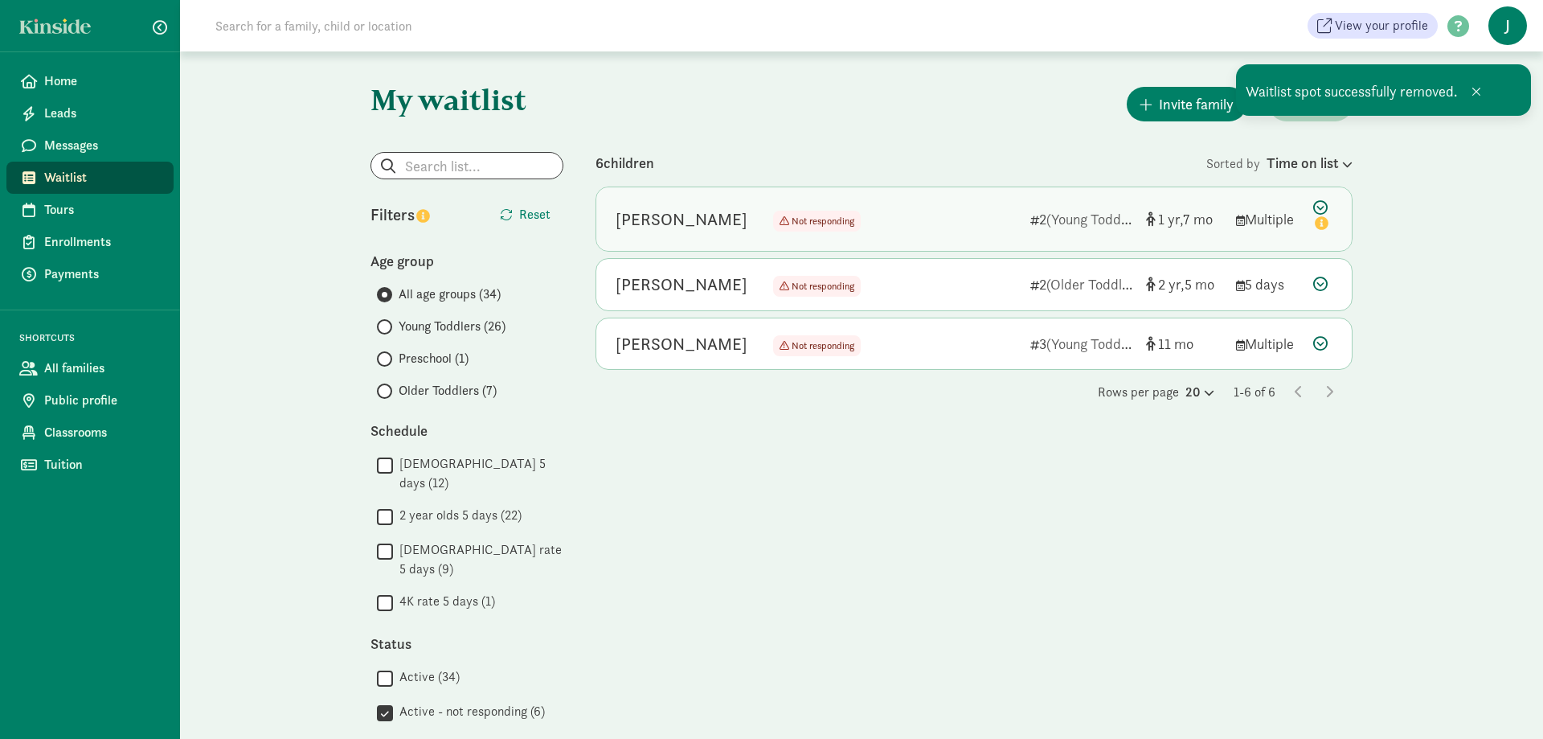
click at [1317, 203] on icon at bounding box center [1322, 217] width 19 height 34
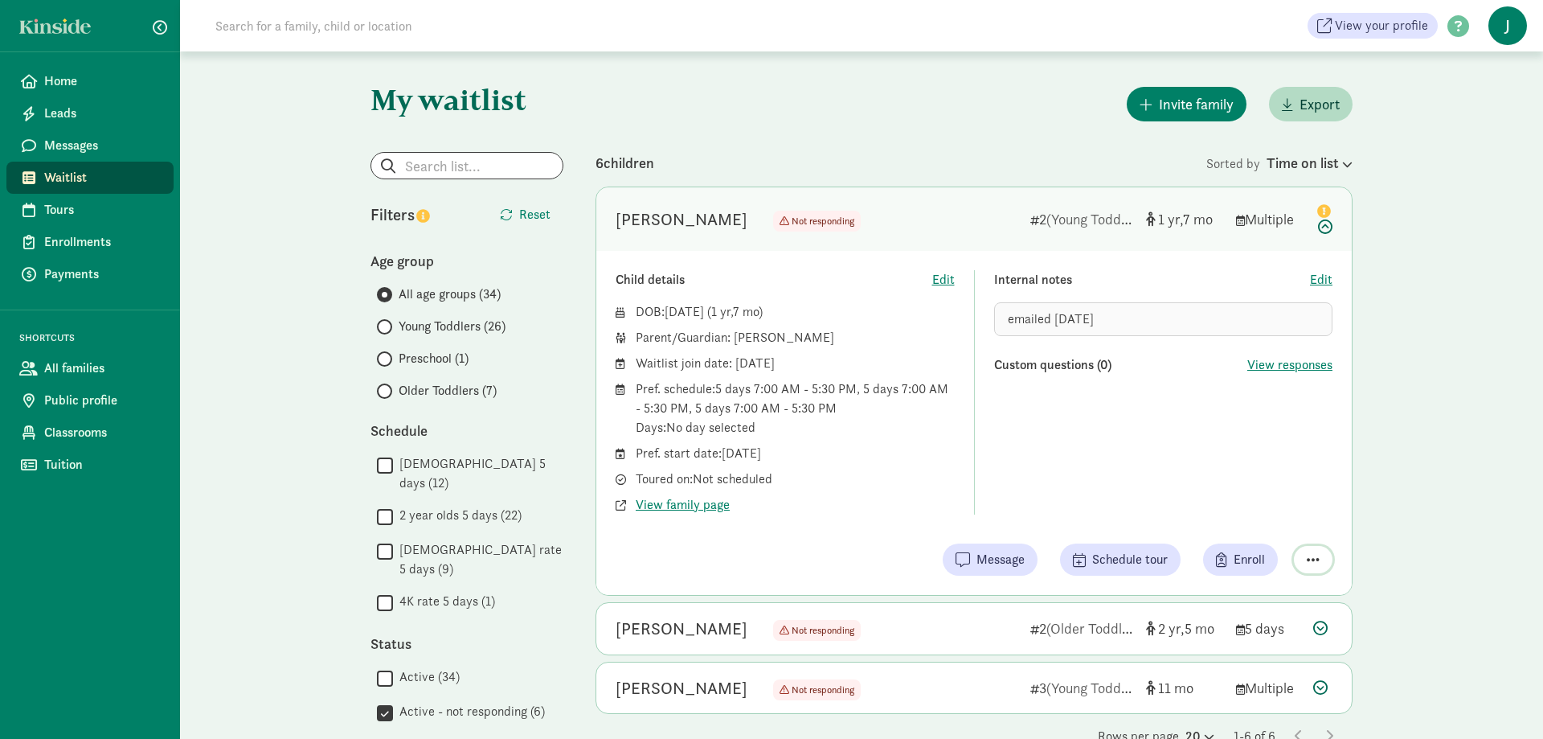
click at [1315, 552] on span "button" at bounding box center [1313, 559] width 13 height 14
click at [1264, 514] on div "Remove from list" at bounding box center [1269, 518] width 98 height 19
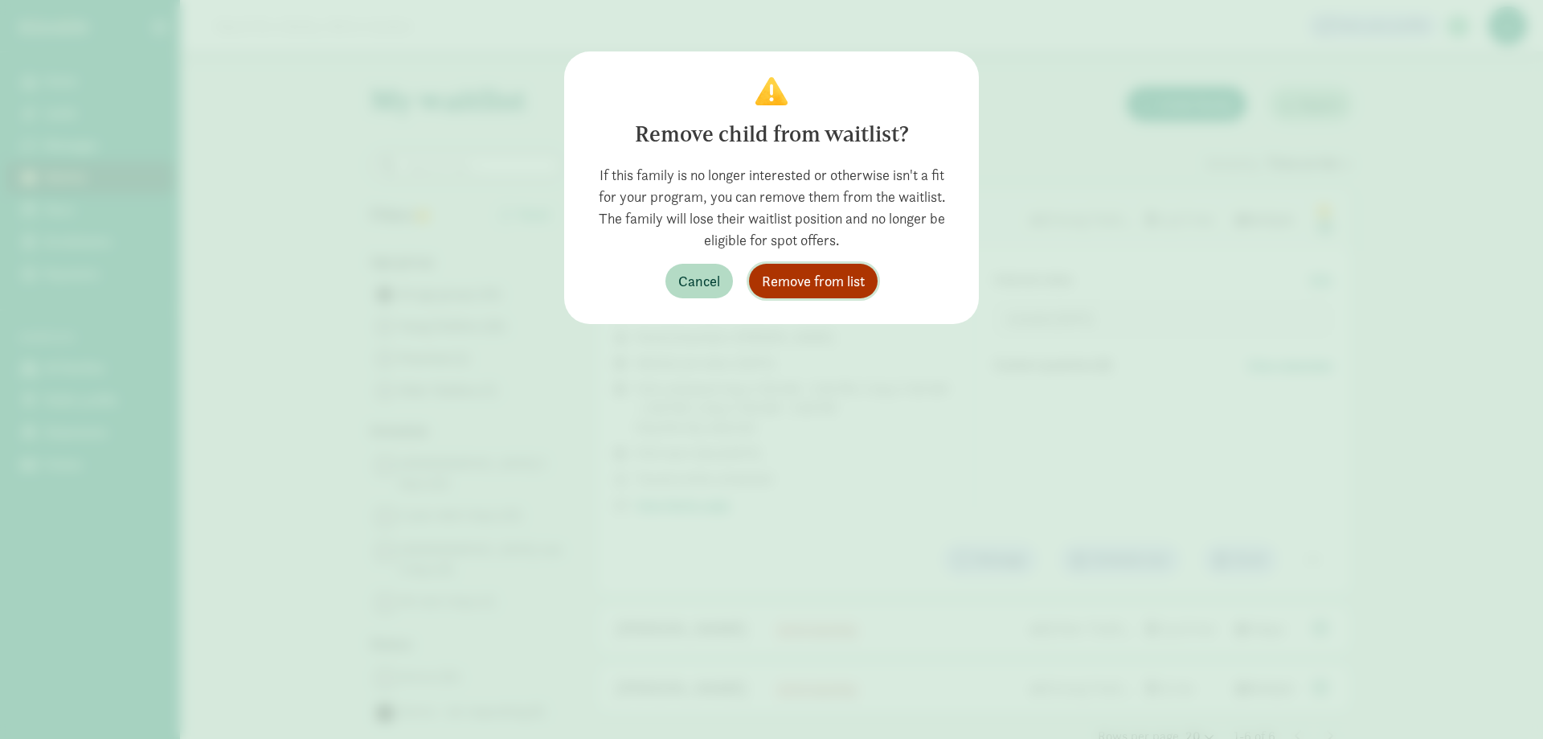
click at [812, 283] on span "Remove from list" at bounding box center [813, 281] width 103 height 22
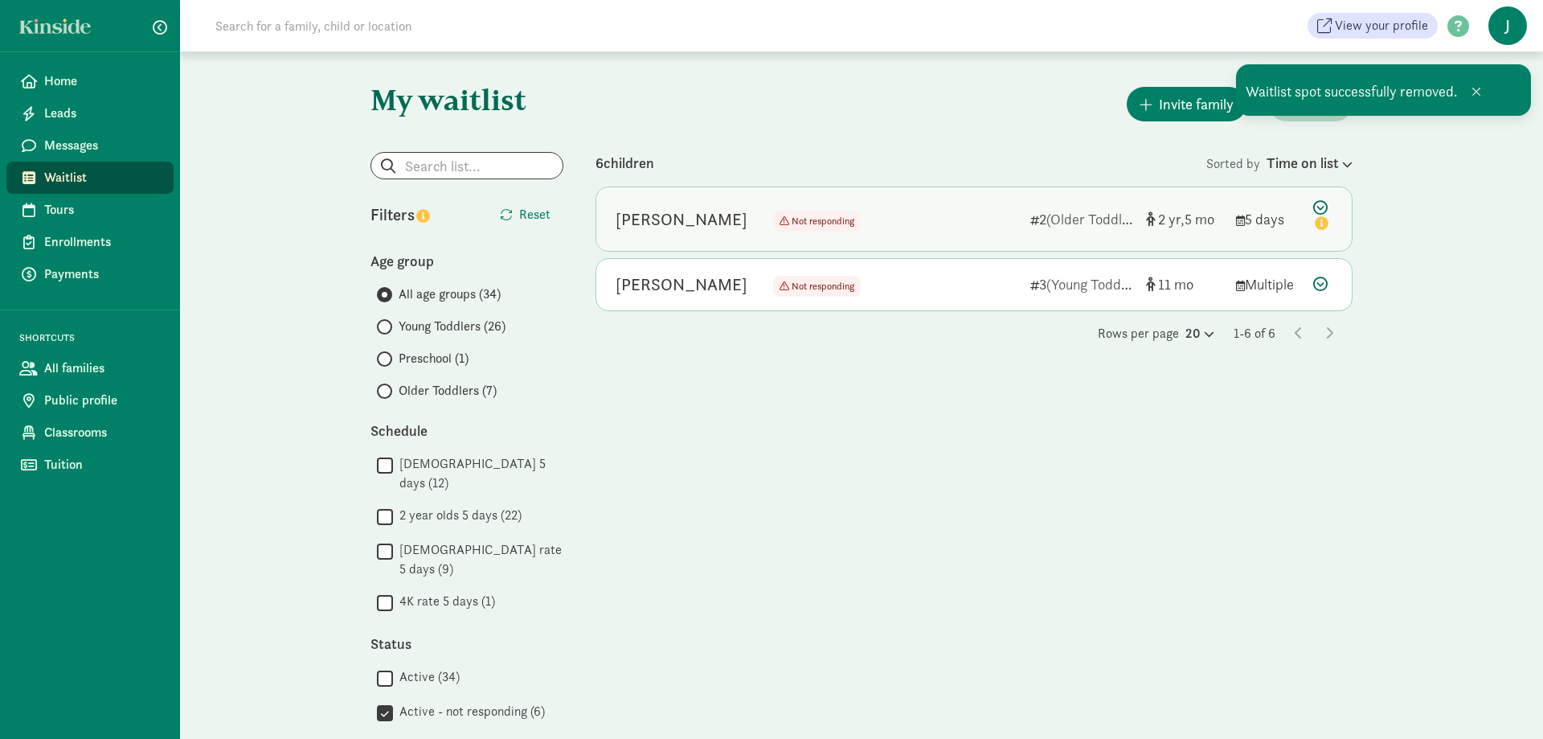
click at [1312, 204] on div "Ezra Smith Not responding Not responding 2 (Older Toddlers) 2 5 5 days" at bounding box center [973, 218] width 755 height 63
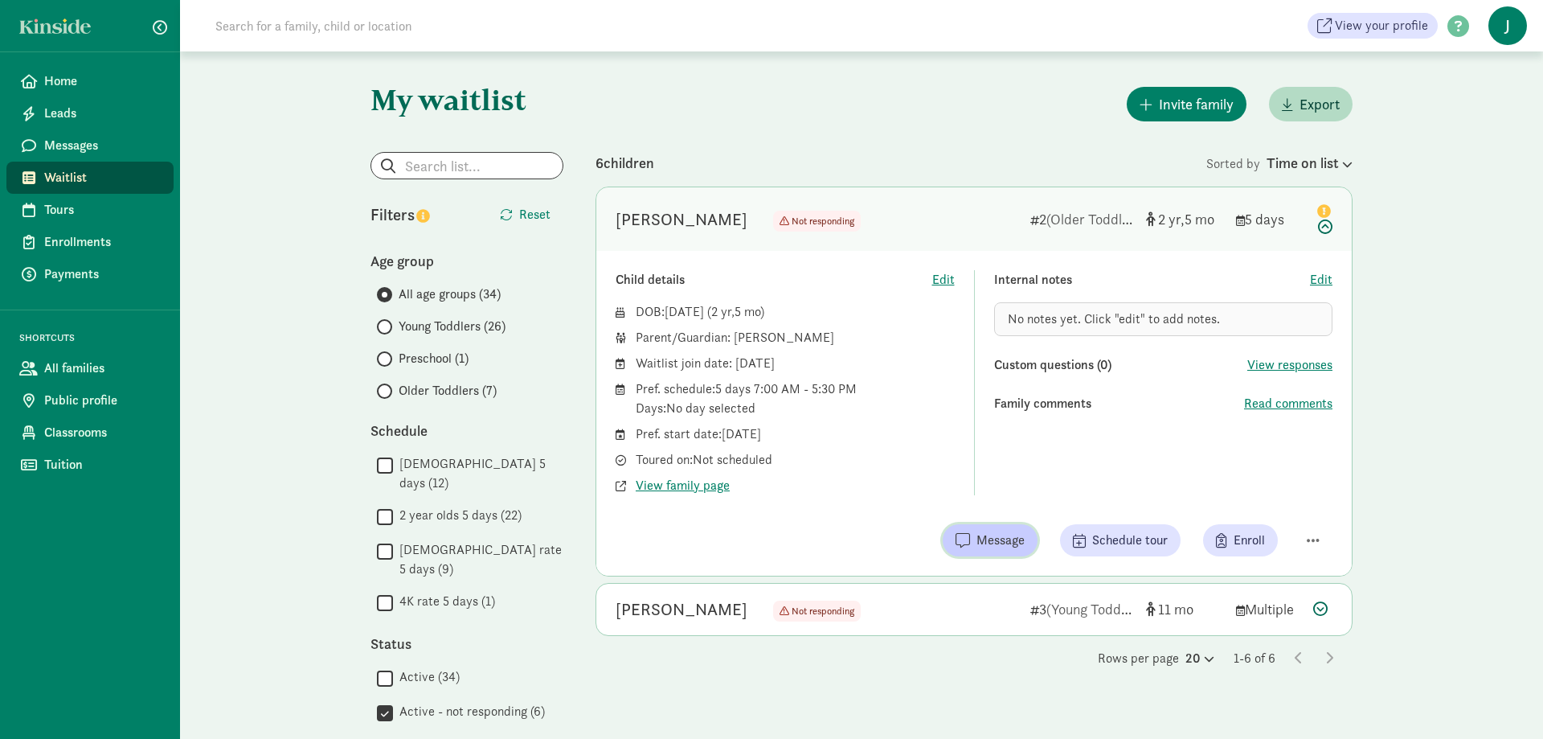
click at [967, 534] on span "button" at bounding box center [963, 540] width 14 height 14
click at [1324, 226] on icon at bounding box center [1322, 217] width 19 height 34
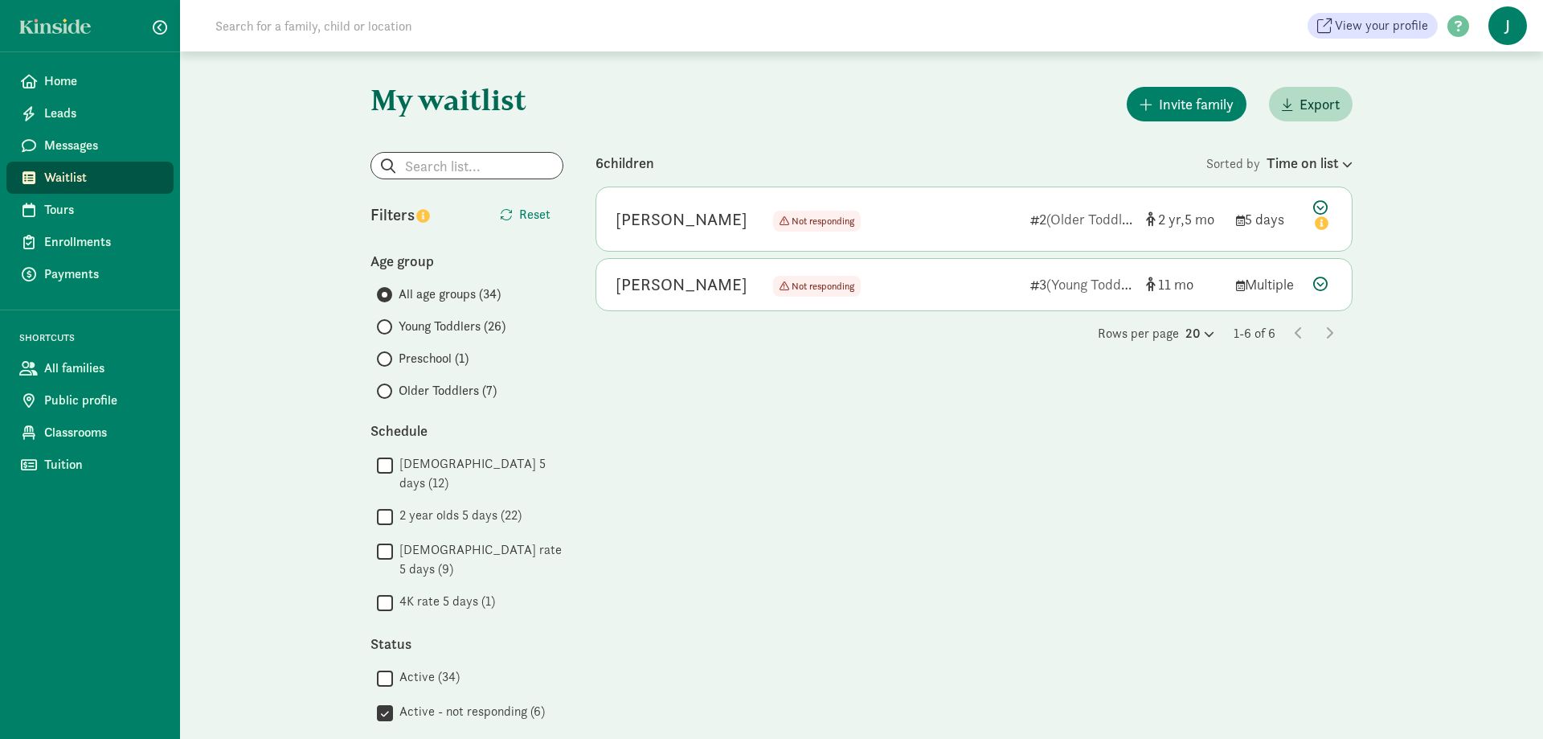
click at [387, 540] on input "3 year old rate 5 days (9)" at bounding box center [385, 551] width 16 height 22
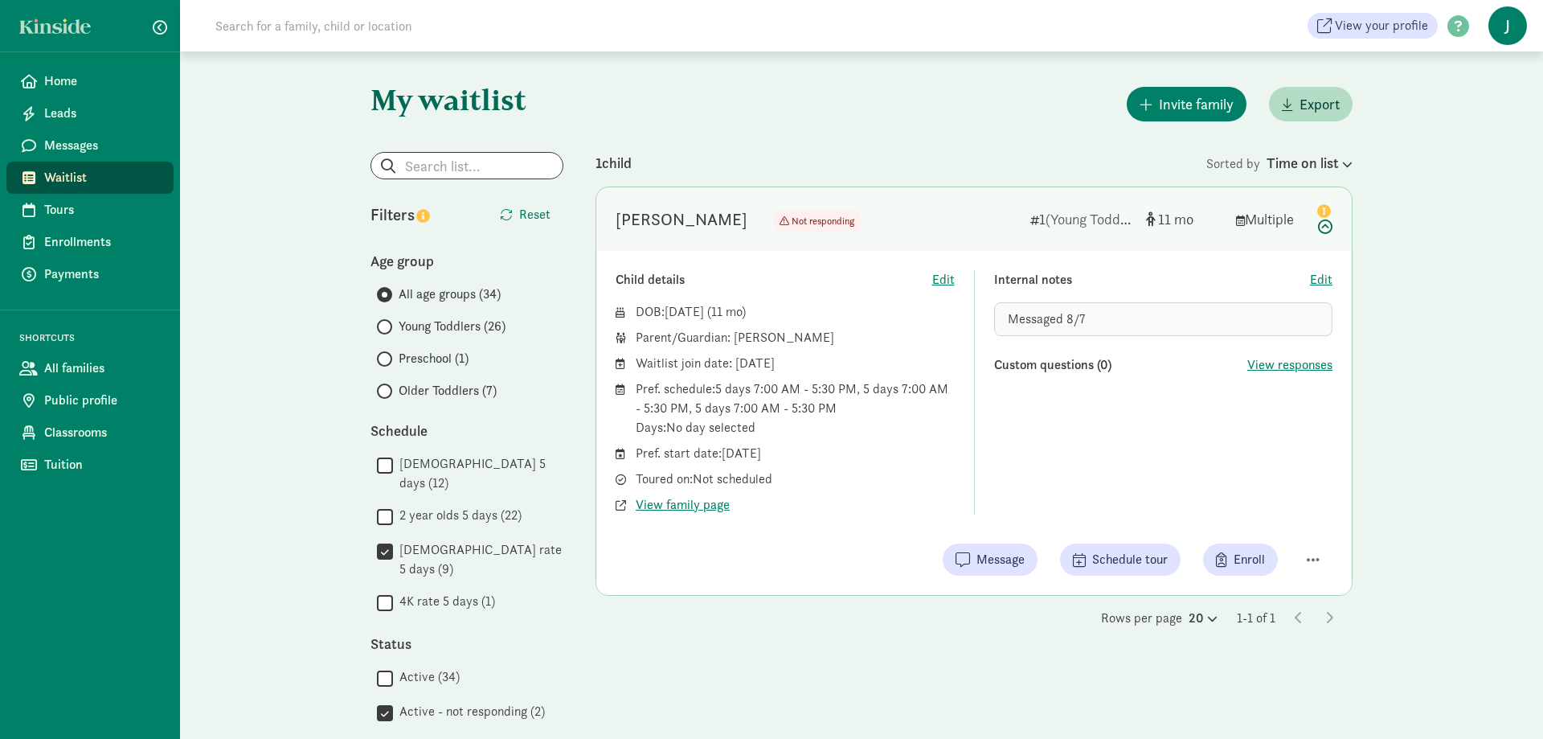
click at [380, 702] on input "Active - not responding (2)" at bounding box center [385, 713] width 16 height 22
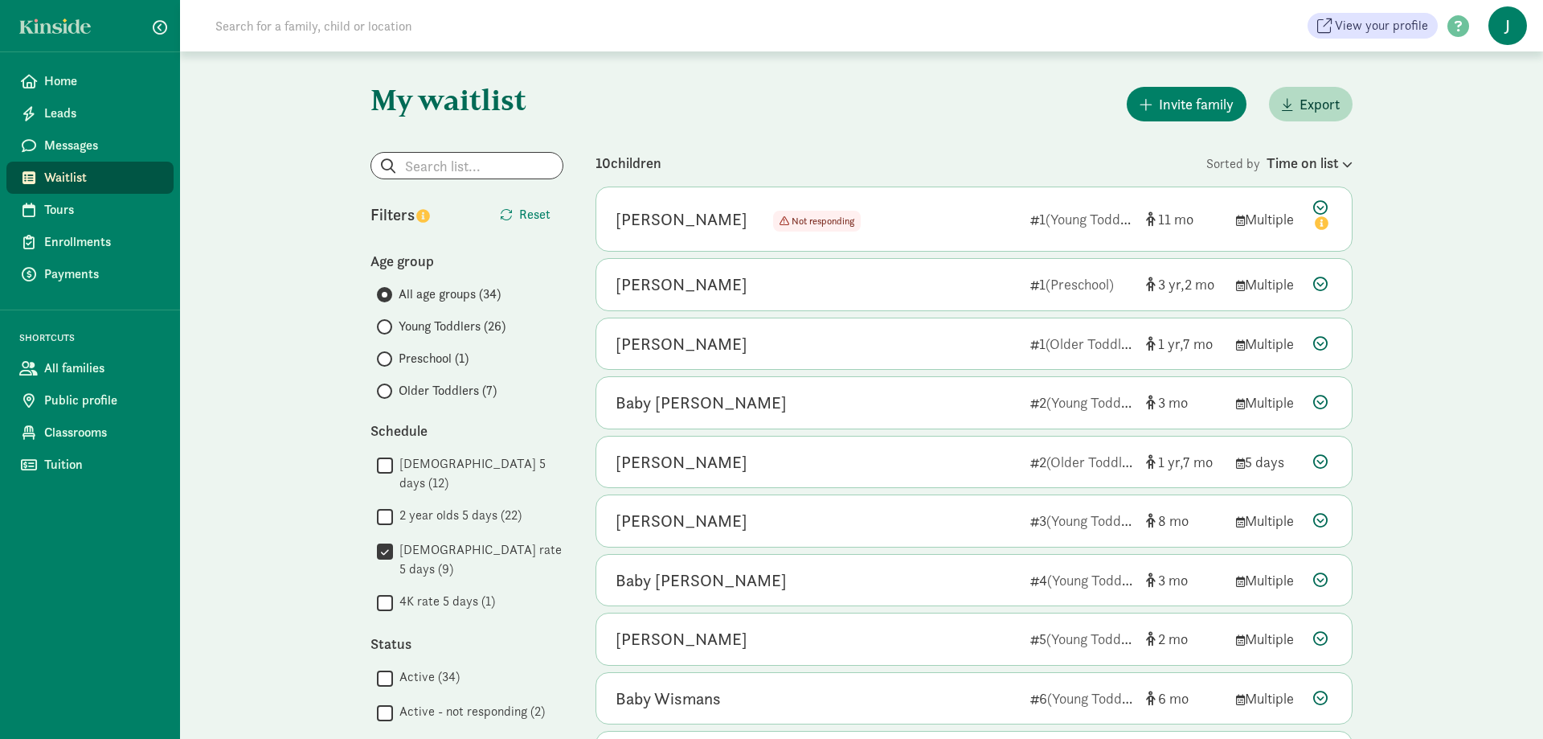
click at [379, 667] on input "Active (34)" at bounding box center [385, 678] width 16 height 22
click at [384, 540] on input "3 year old rate 5 days (9)" at bounding box center [385, 551] width 16 height 22
click at [478, 540] on label "3 year old rate 5 days (9)" at bounding box center [478, 559] width 170 height 39
click at [393, 540] on input "3 year old rate 5 days (9)" at bounding box center [385, 551] width 16 height 22
click at [383, 540] on input "3 year old rate 5 days (9)" at bounding box center [385, 551] width 16 height 22
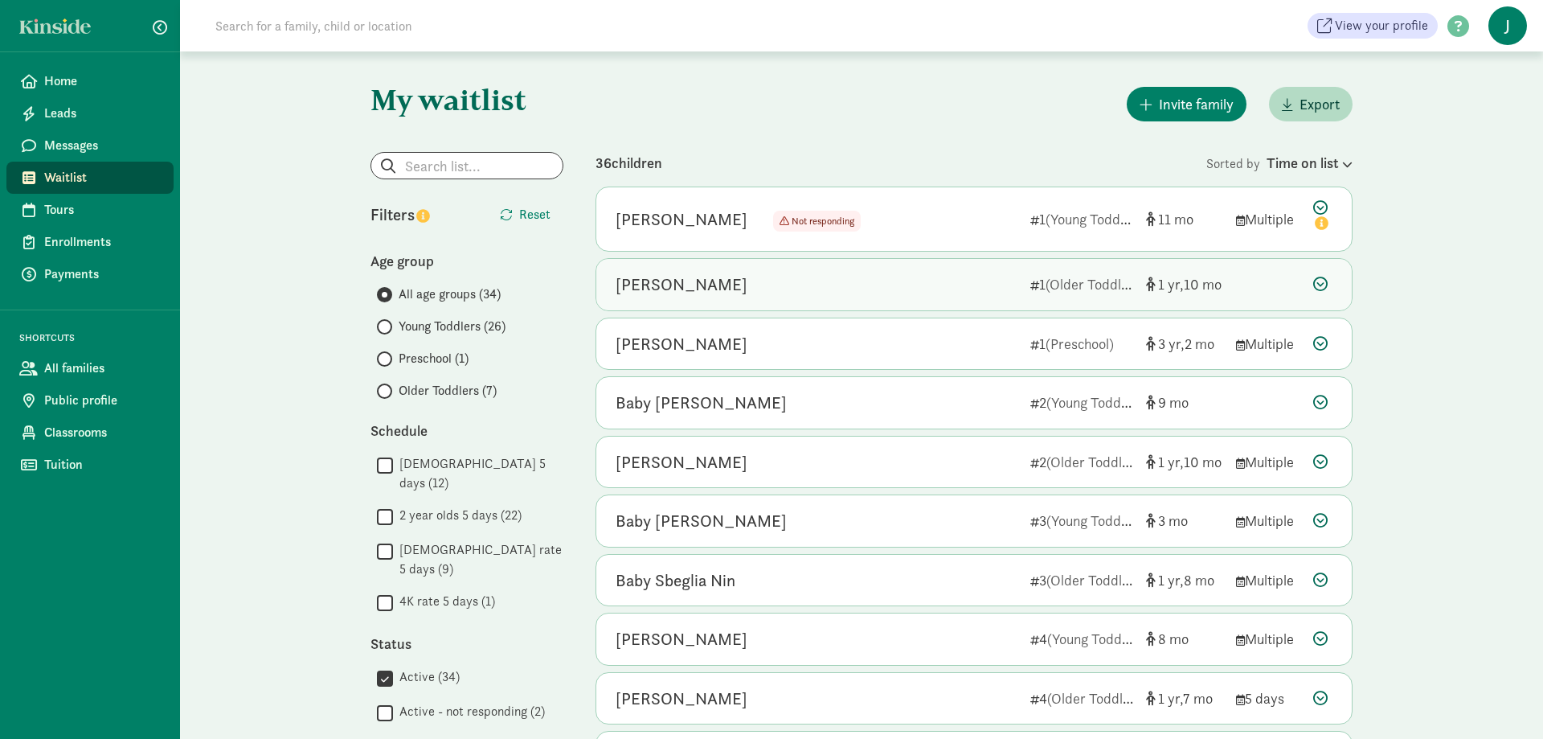
click at [1318, 282] on icon at bounding box center [1320, 283] width 14 height 14
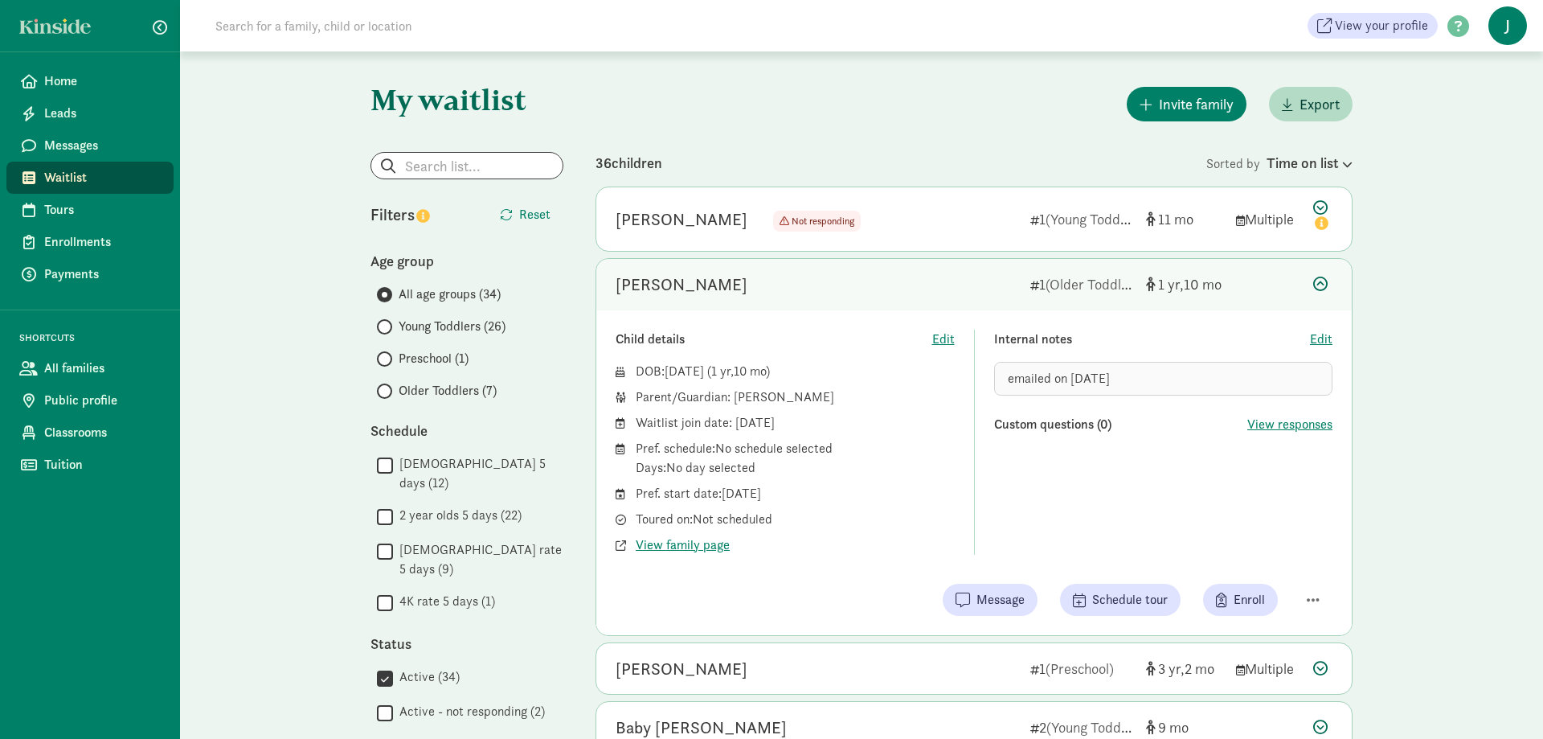
click at [1324, 285] on icon at bounding box center [1320, 283] width 14 height 14
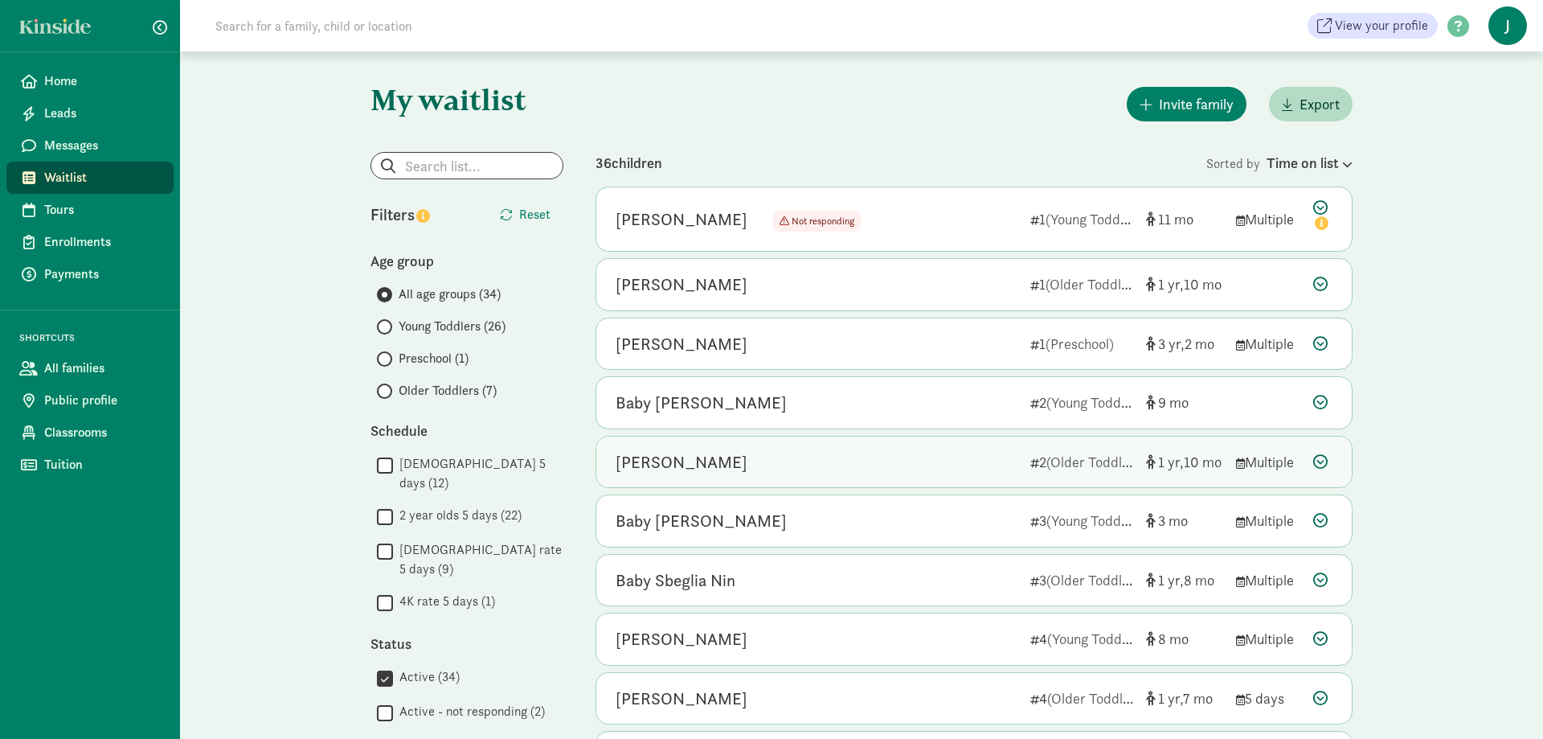
click at [1315, 459] on icon at bounding box center [1320, 461] width 14 height 14
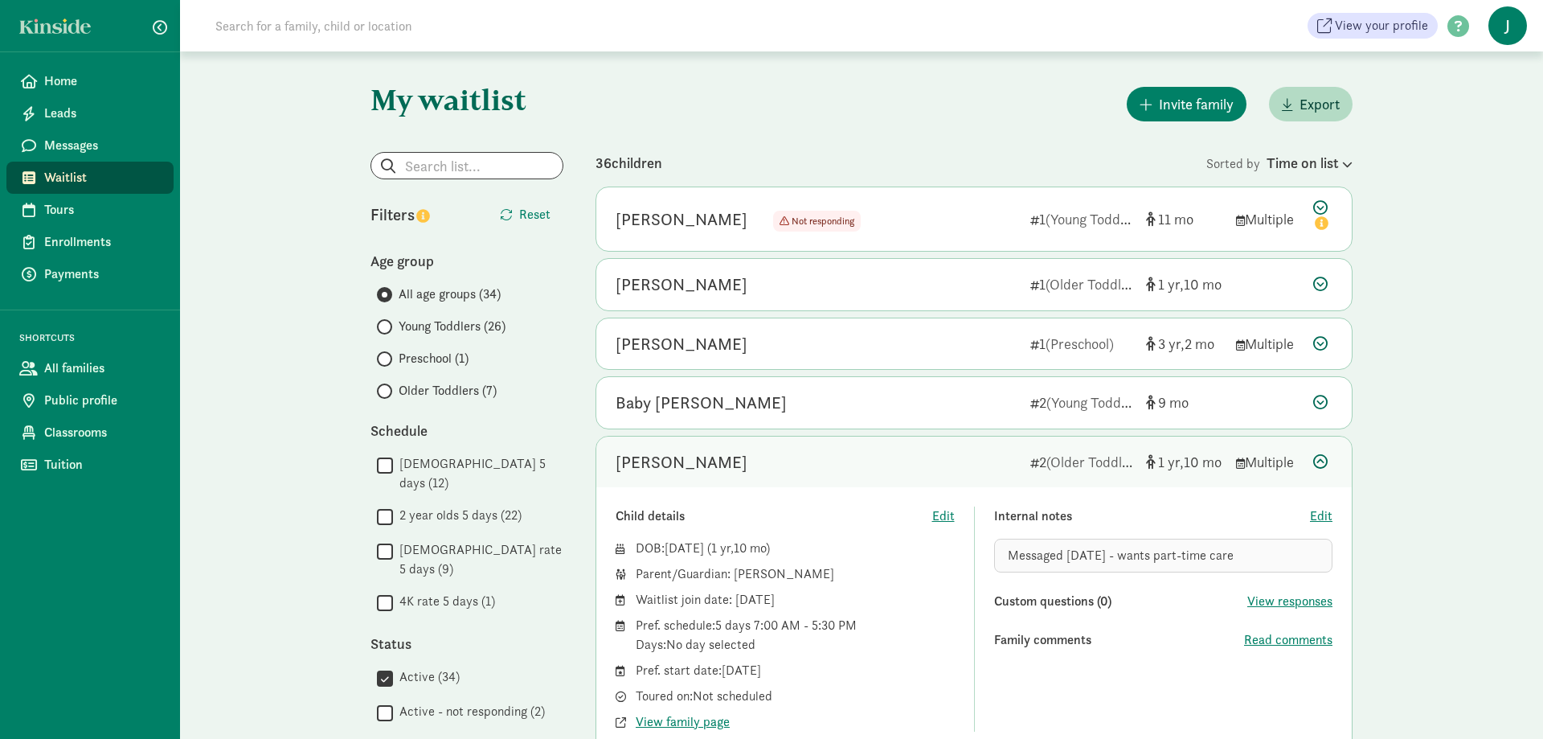
click at [1320, 462] on icon at bounding box center [1320, 461] width 14 height 14
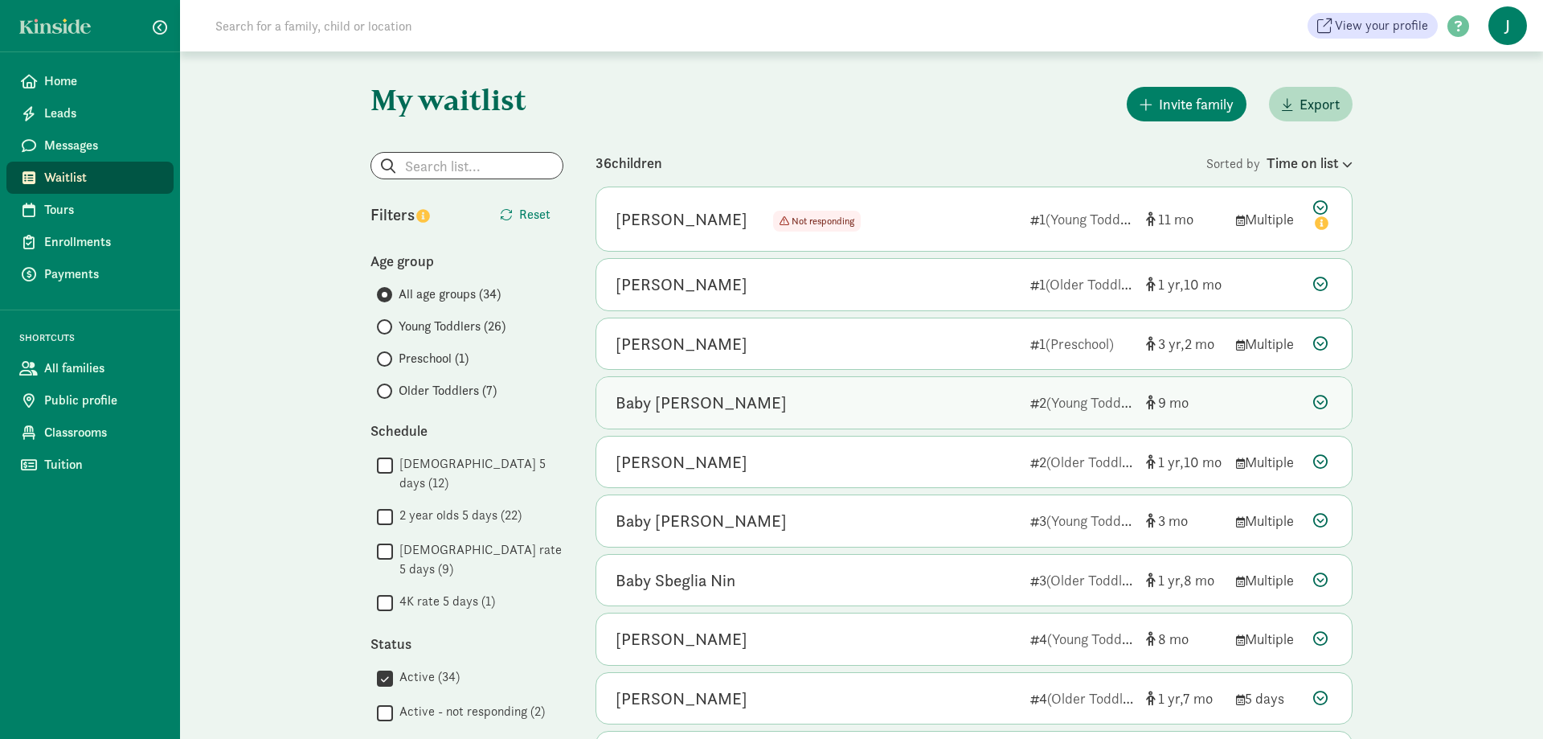
click at [1318, 397] on icon at bounding box center [1320, 402] width 14 height 14
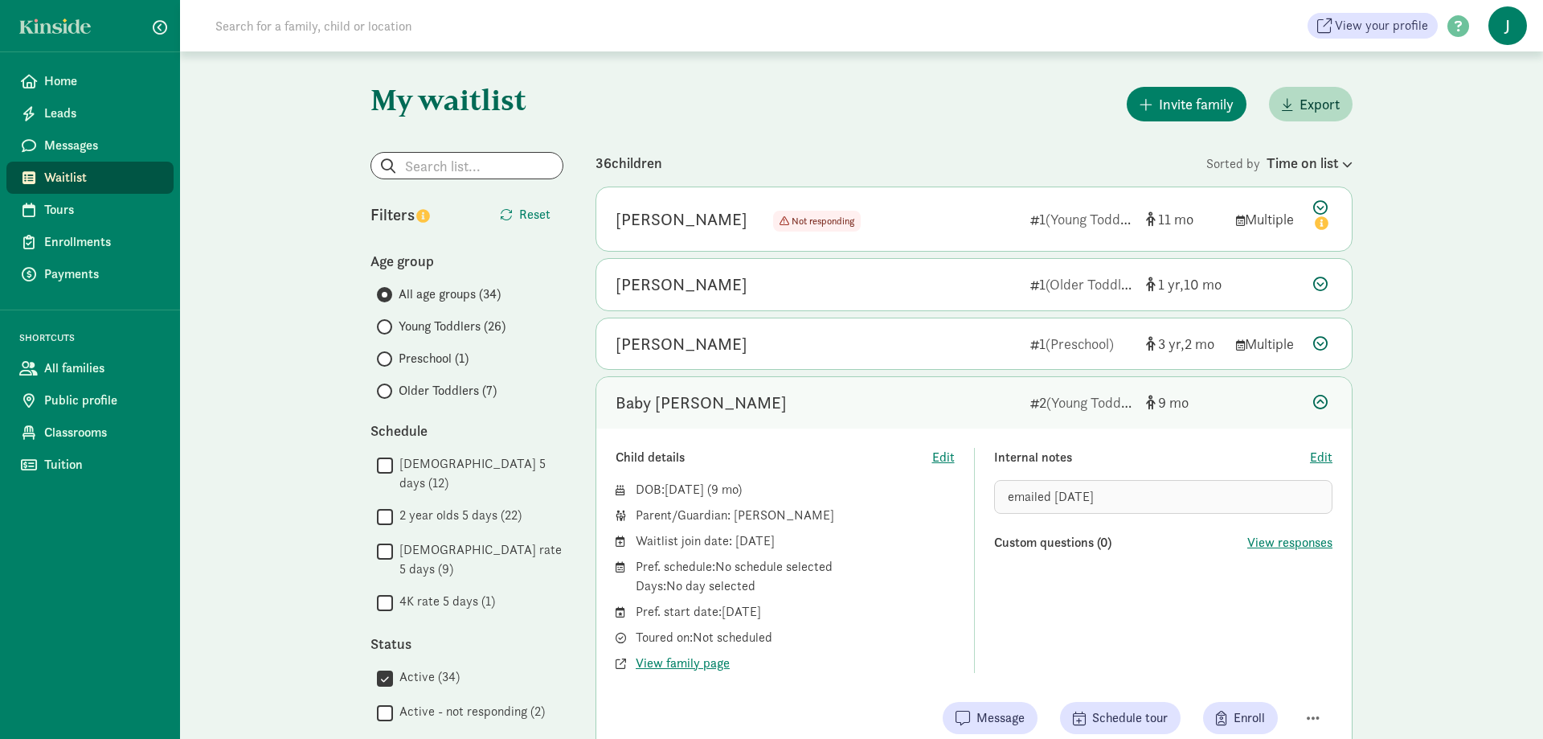
click at [1318, 397] on icon at bounding box center [1320, 402] width 14 height 14
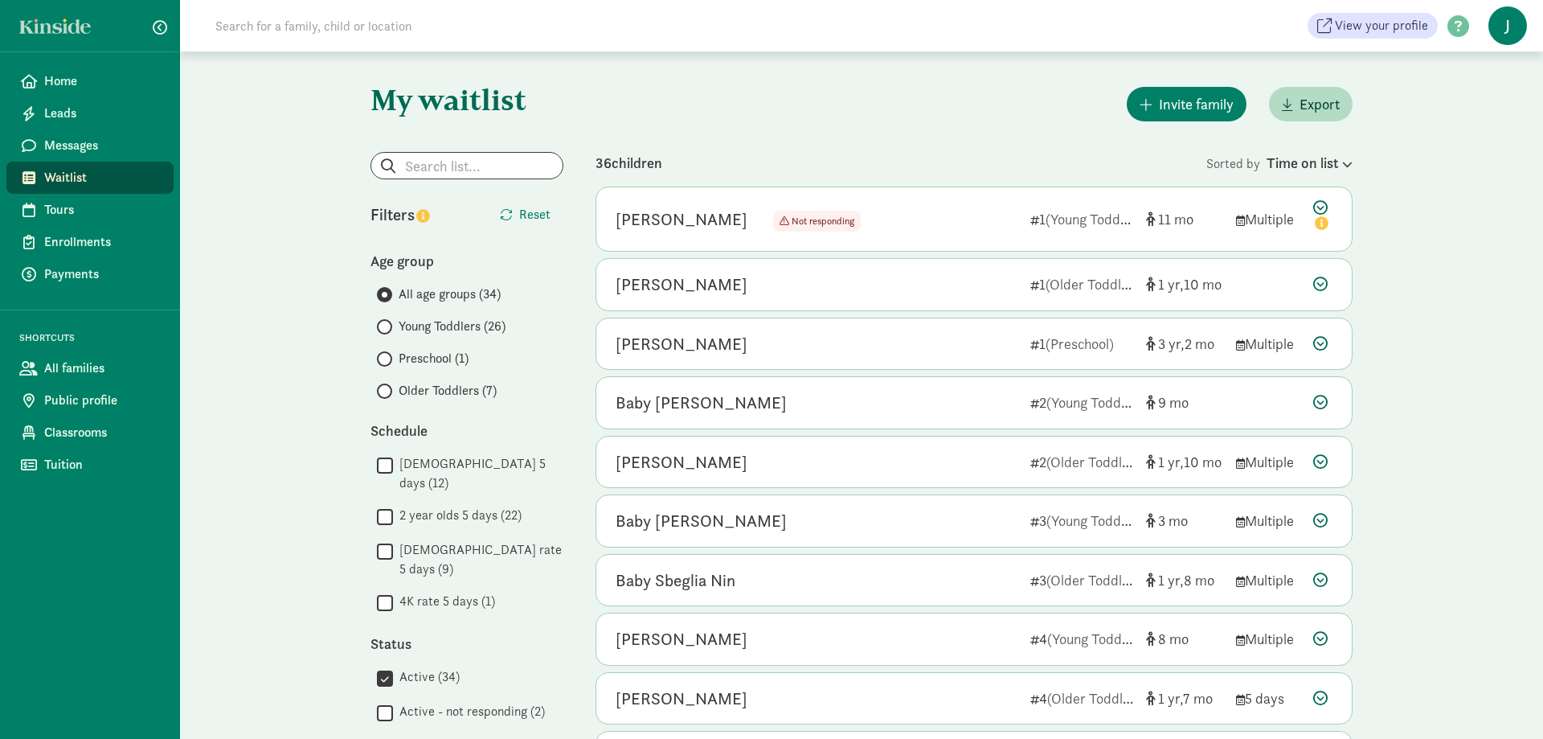
click at [1443, 414] on div "My waitlist Invite family Export Show filters Active Reset Filters Reset Age gr…" at bounding box center [861, 744] width 1363 height 1387
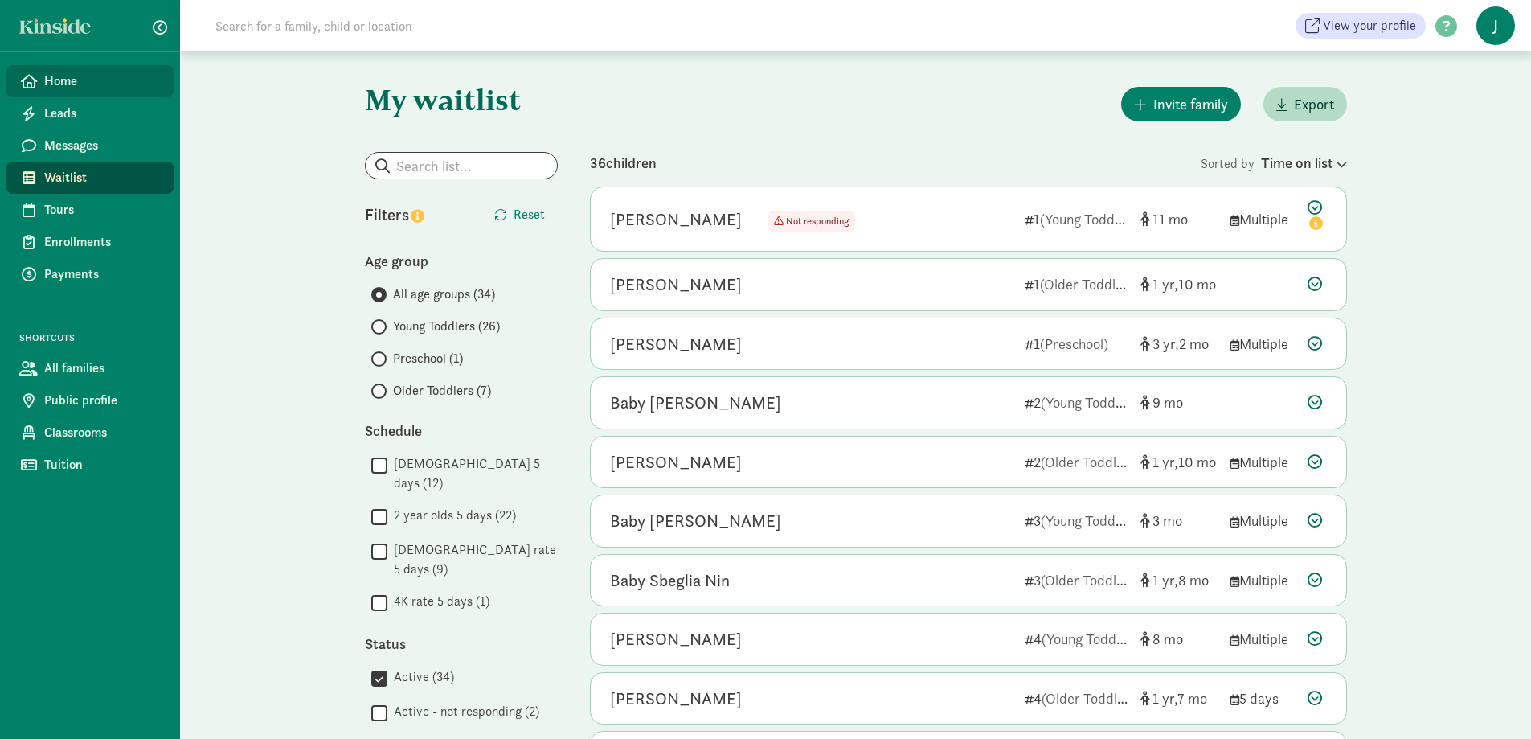
click at [57, 87] on span "Home" at bounding box center [102, 81] width 117 height 19
